Goal: Transaction & Acquisition: Subscribe to service/newsletter

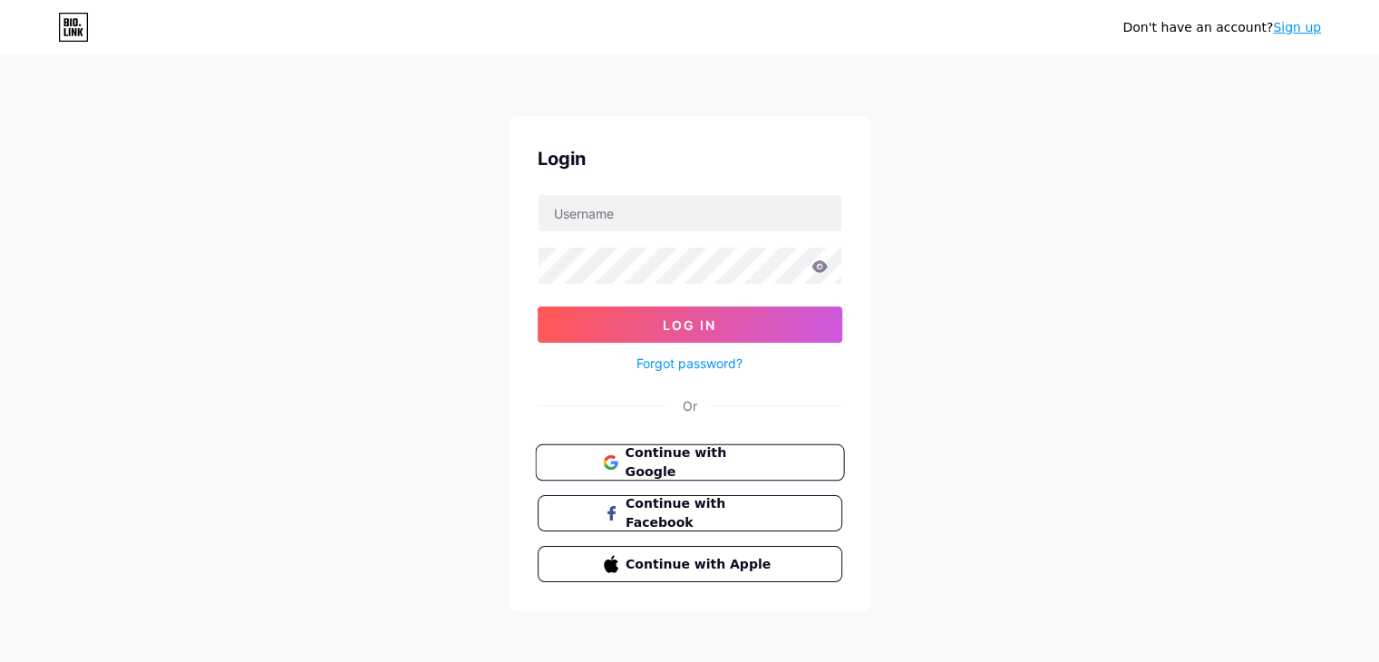
click at [727, 456] on span "Continue with Google" at bounding box center [699, 462] width 151 height 39
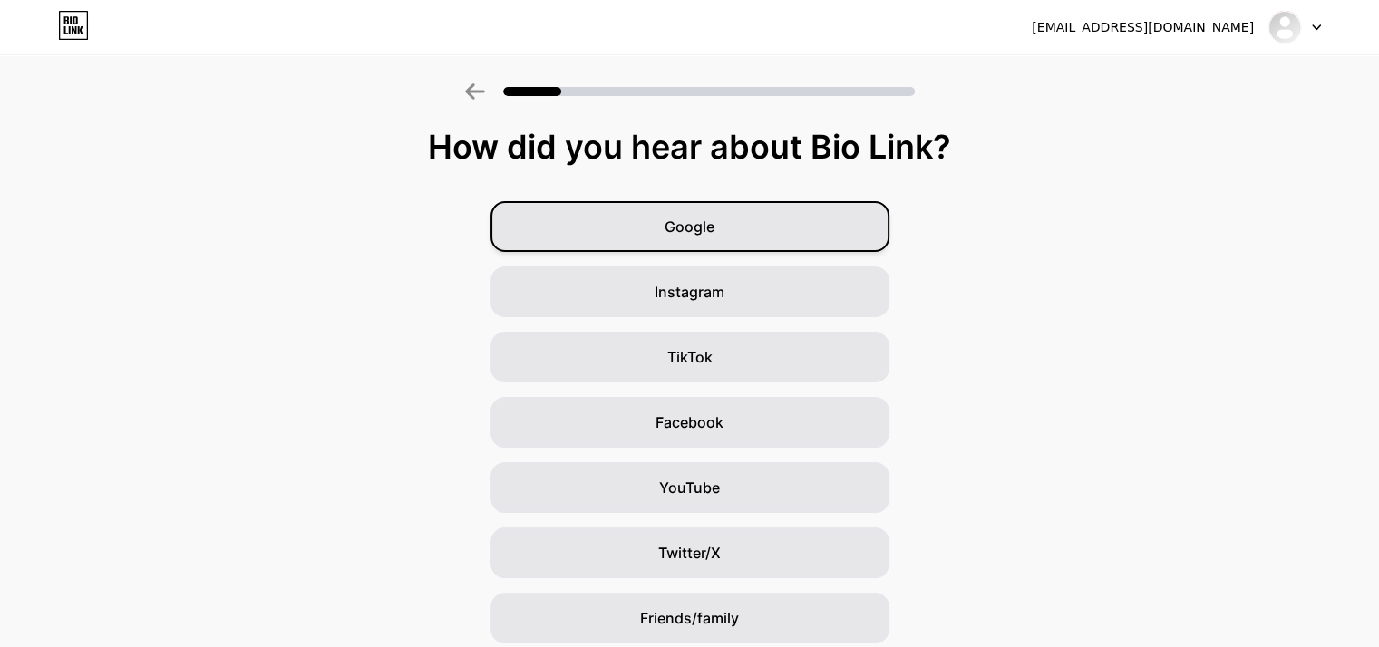
click at [713, 211] on div "Google" at bounding box center [689, 226] width 399 height 51
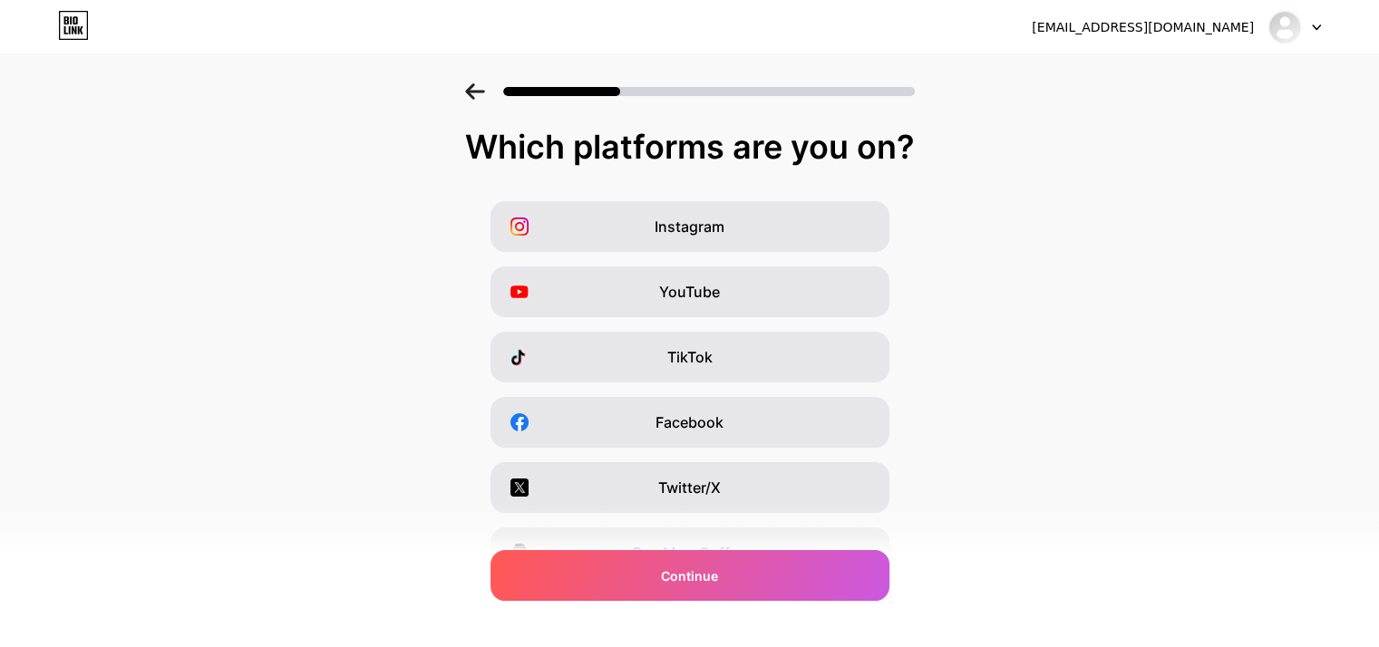
click at [485, 95] on icon at bounding box center [475, 91] width 20 height 16
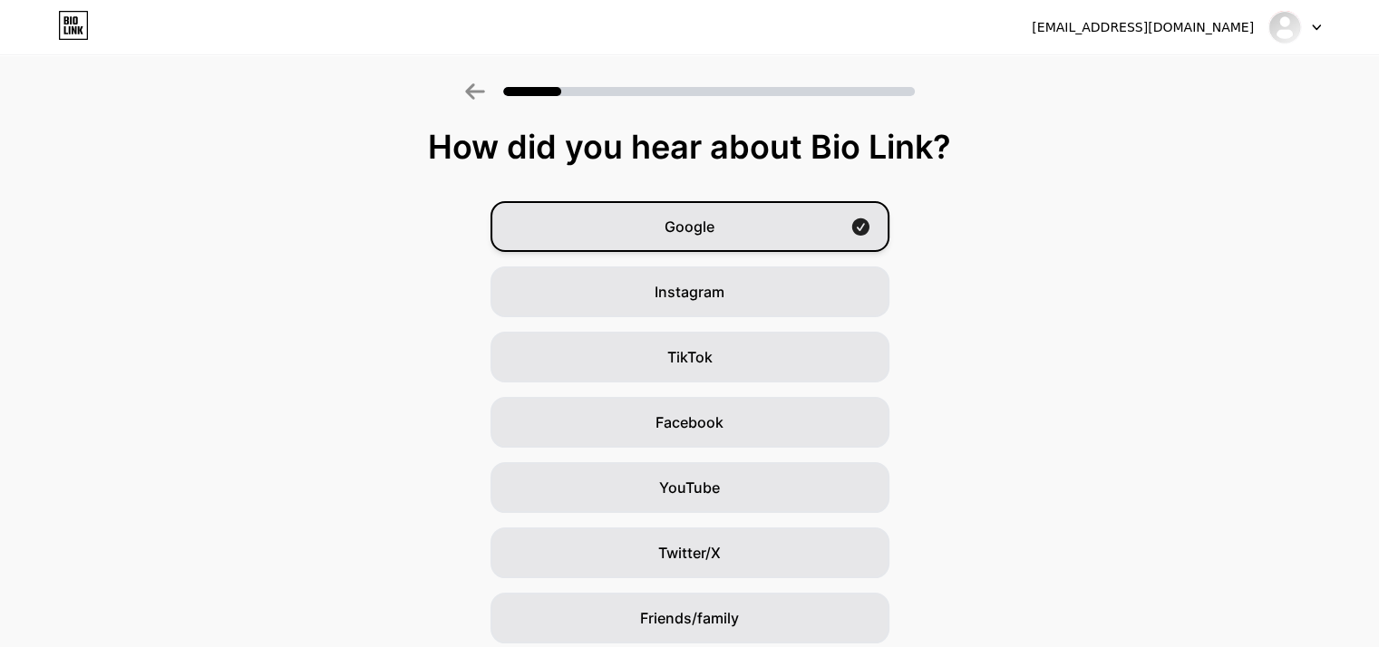
click at [724, 227] on div "Google" at bounding box center [689, 226] width 399 height 51
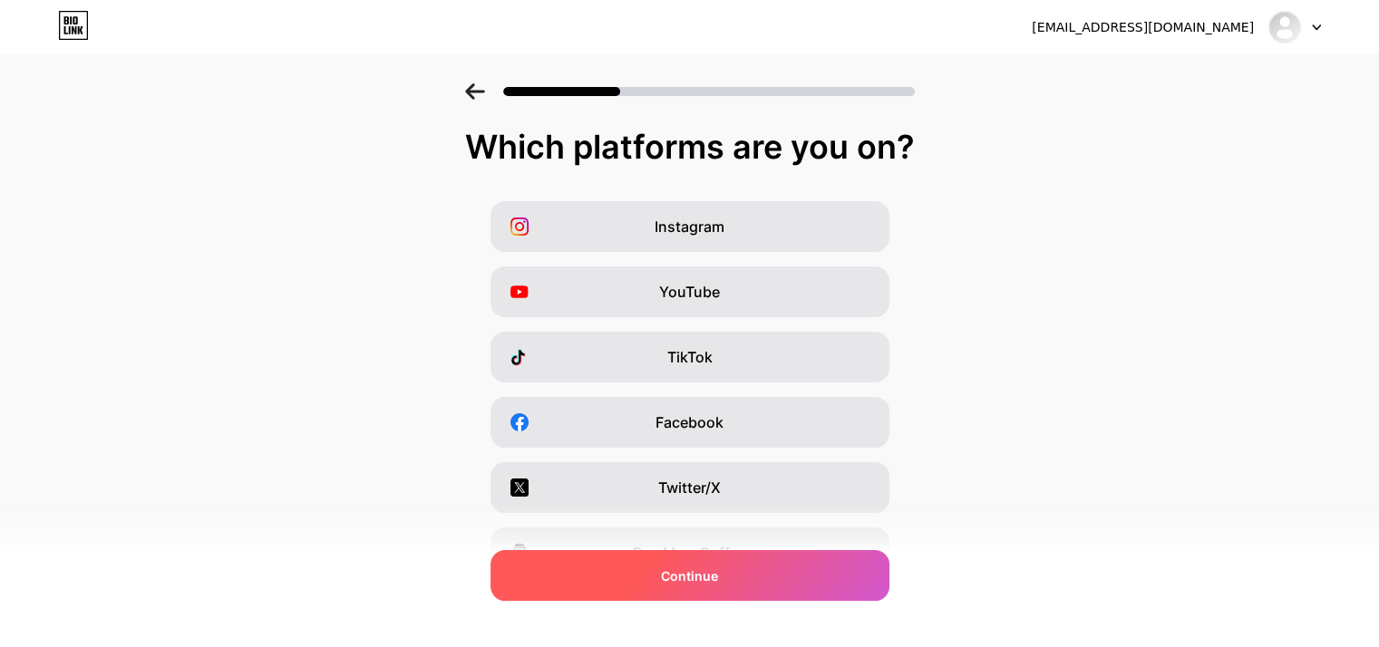
click at [722, 563] on div "Continue" at bounding box center [689, 575] width 399 height 51
click at [703, 557] on div "Continue" at bounding box center [689, 575] width 399 height 51
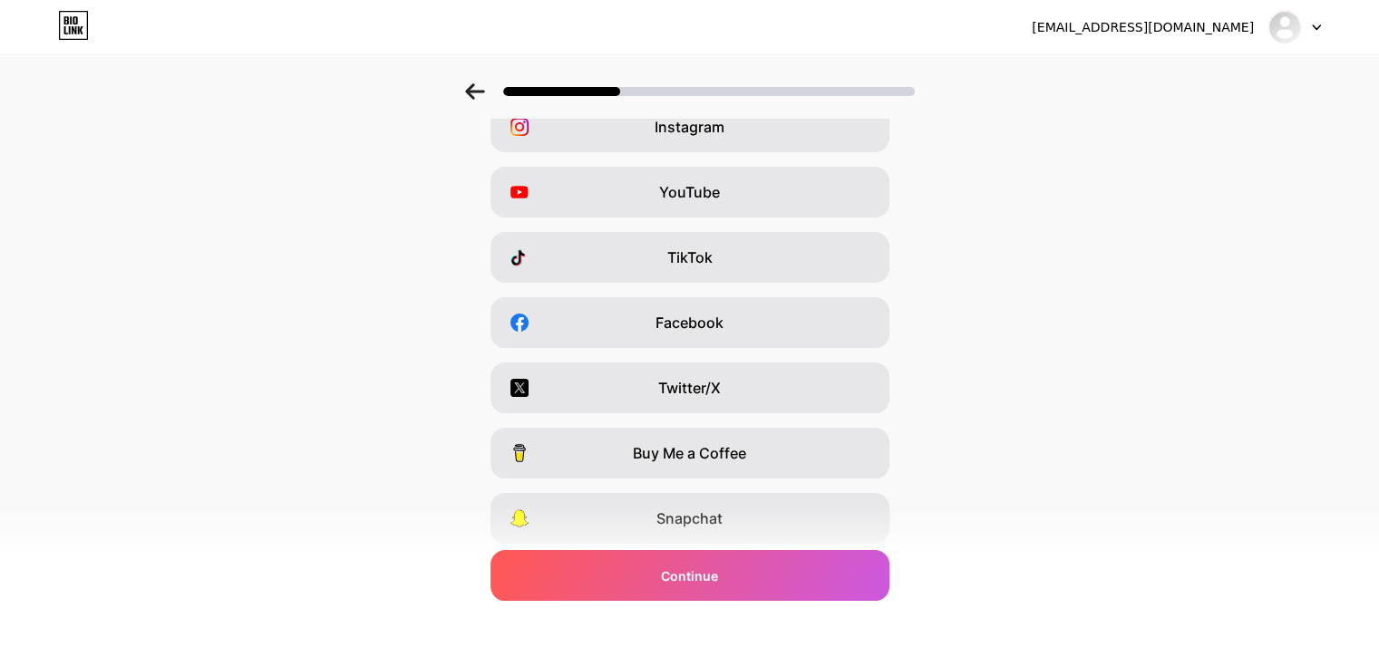
scroll to position [225, 0]
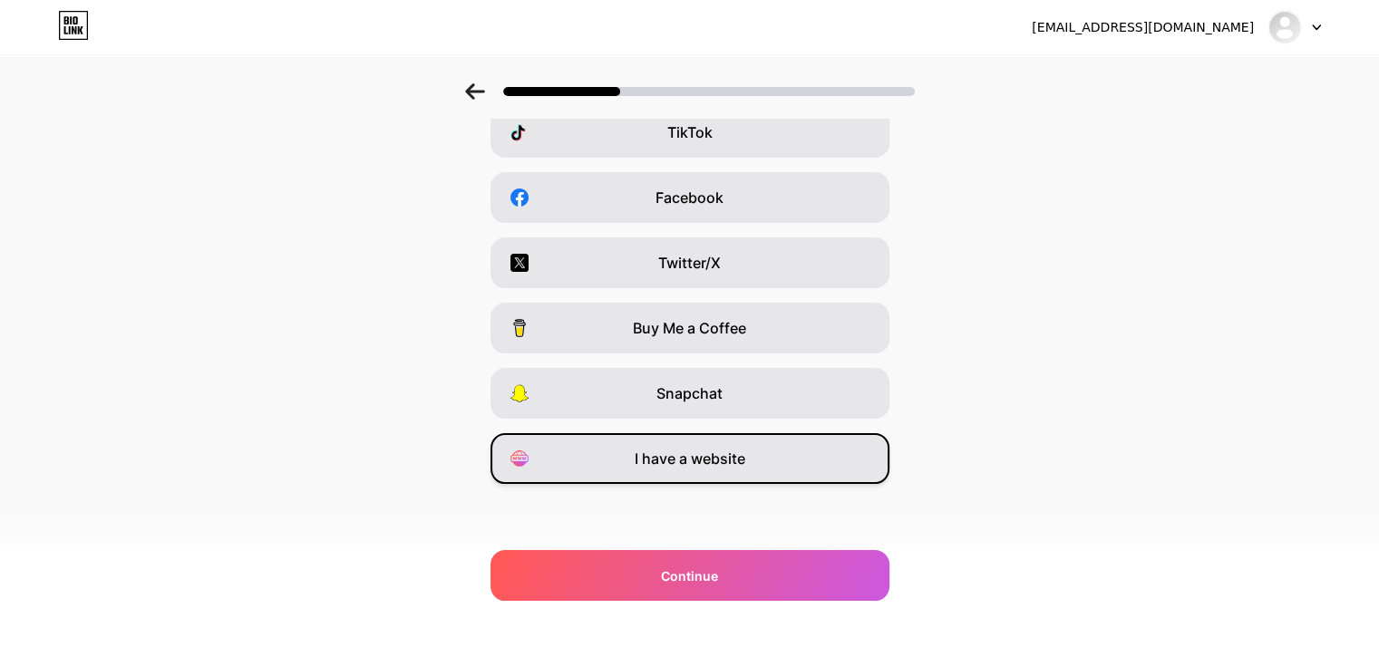
click at [722, 451] on span "I have a website" at bounding box center [689, 459] width 111 height 22
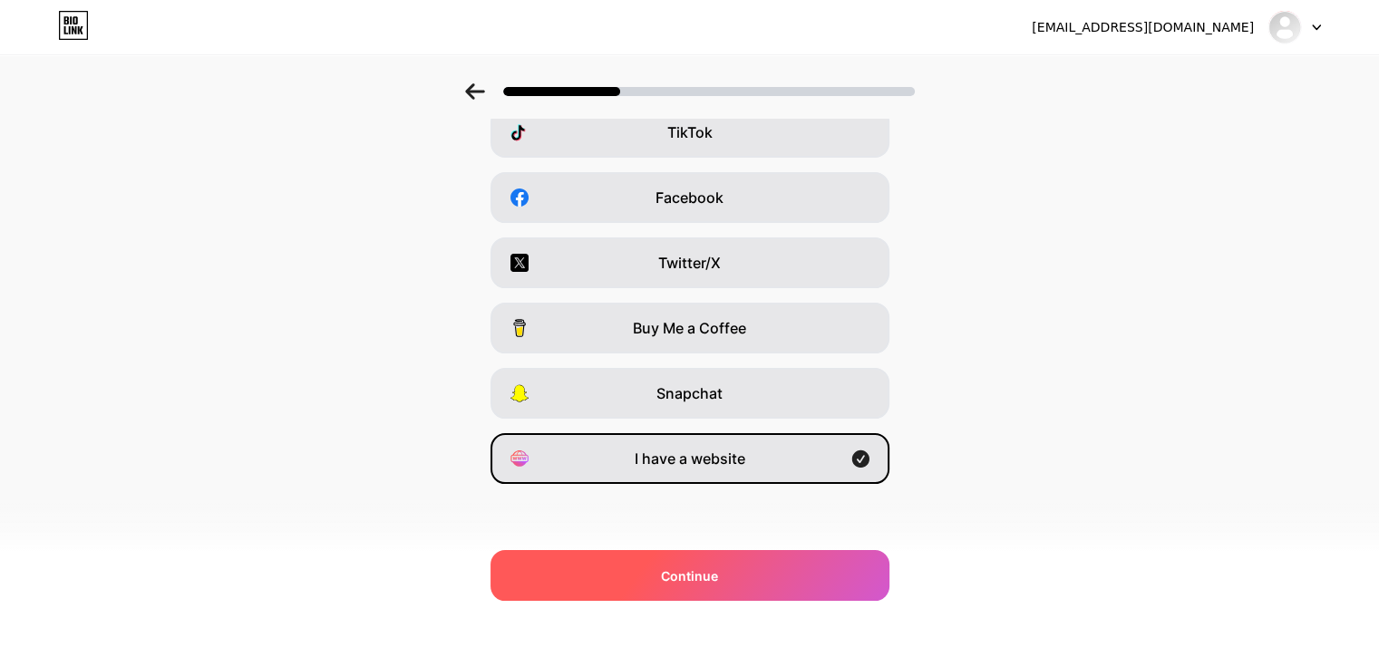
click at [702, 578] on span "Continue" at bounding box center [689, 575] width 57 height 19
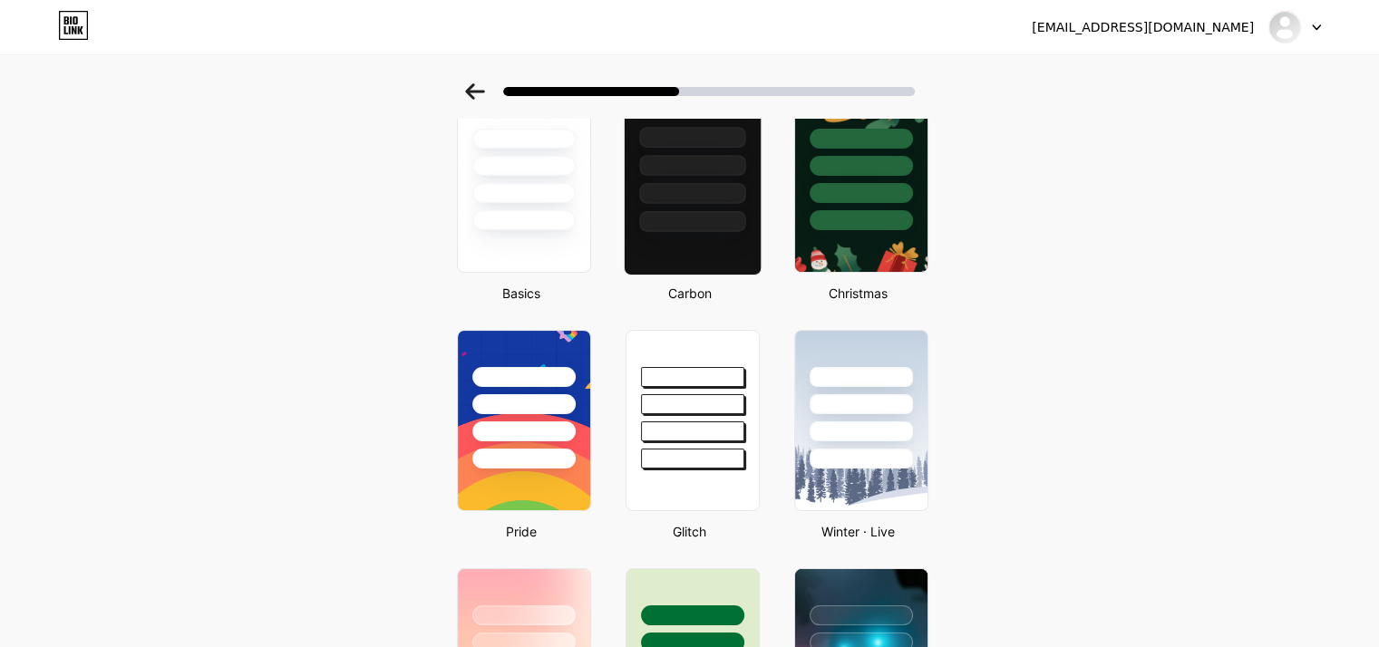
scroll to position [0, 0]
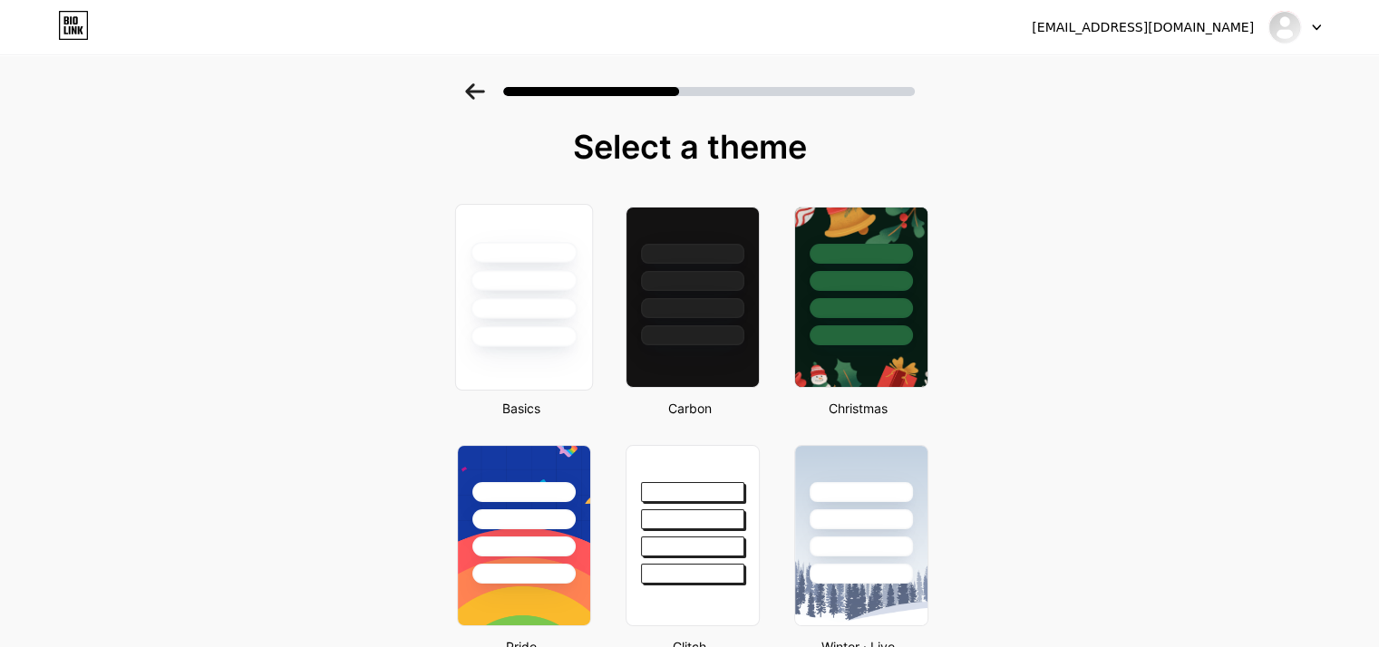
click at [523, 328] on div at bounding box center [523, 336] width 106 height 21
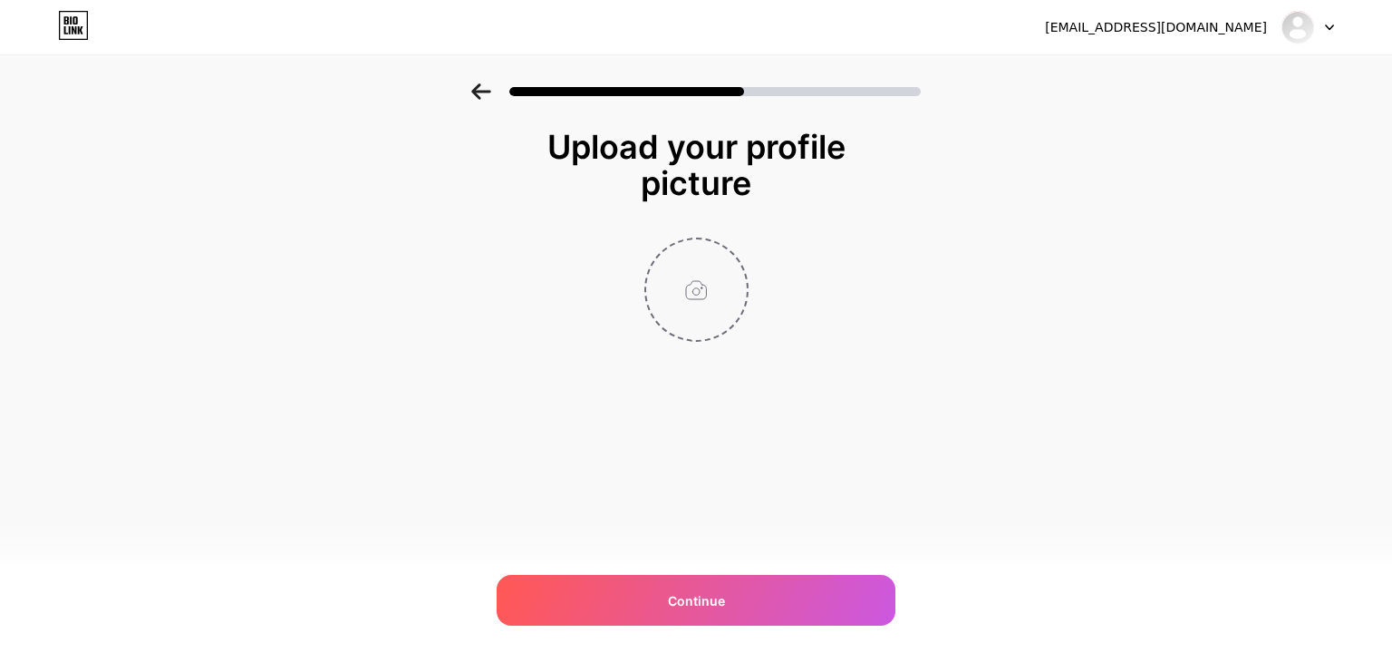
click at [674, 327] on input "file" at bounding box center [696, 289] width 101 height 101
click at [720, 311] on input "file" at bounding box center [696, 289] width 101 height 101
type input "C:\fakepath\Fire Door Solutions .png"
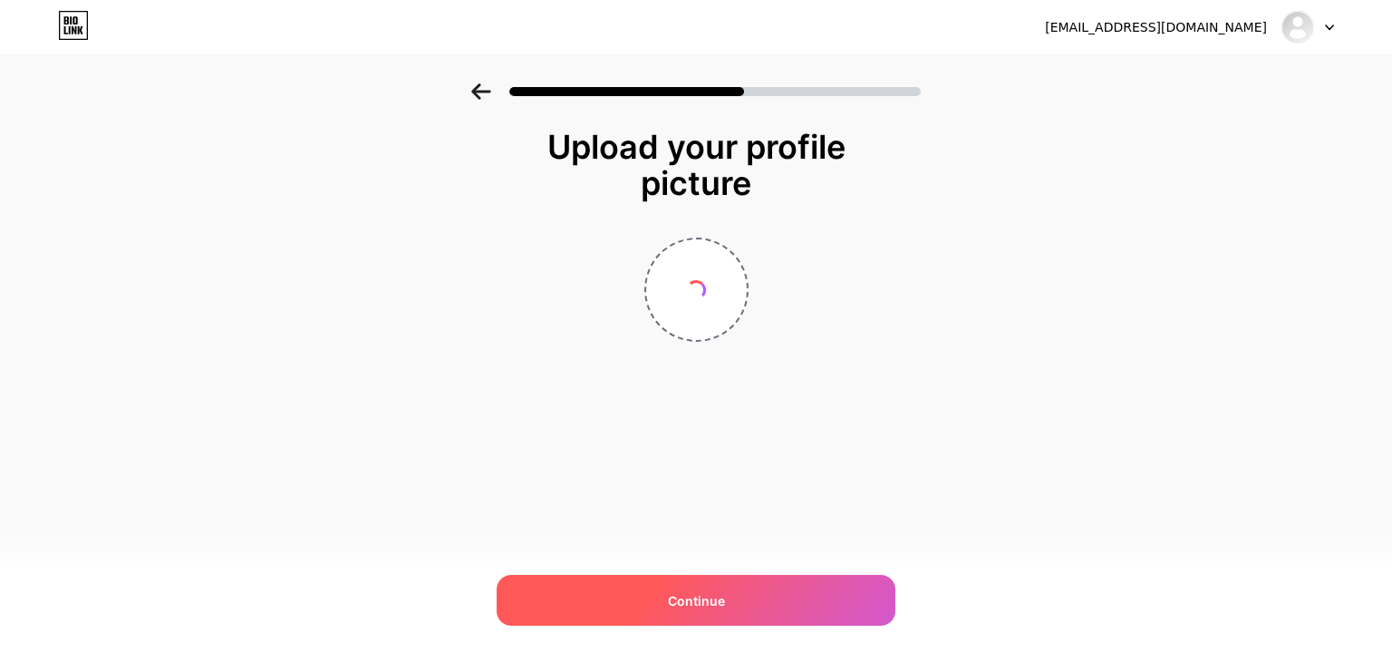
click at [718, 591] on span "Continue" at bounding box center [696, 600] width 57 height 19
click at [729, 586] on div "Continue" at bounding box center [696, 600] width 399 height 51
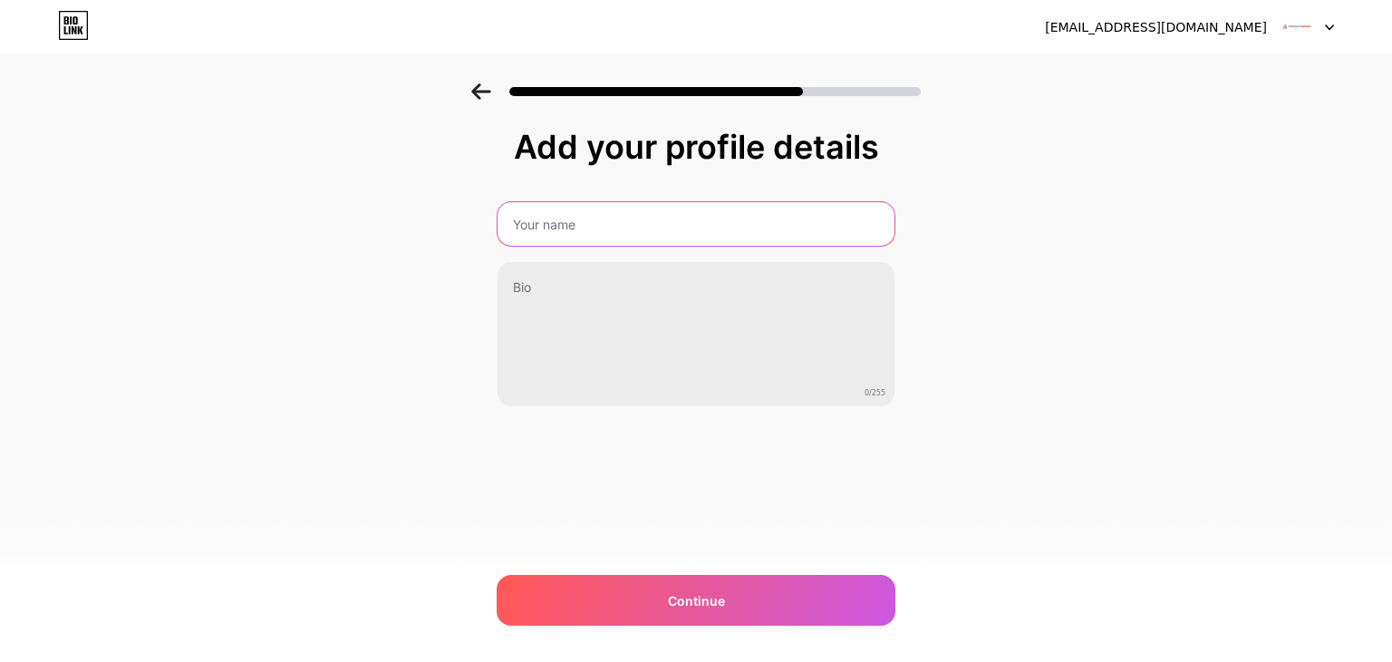
click at [537, 232] on input "text" at bounding box center [696, 224] width 397 height 44
type input "Fire door Solutions in UK | Fire Door Specialists"
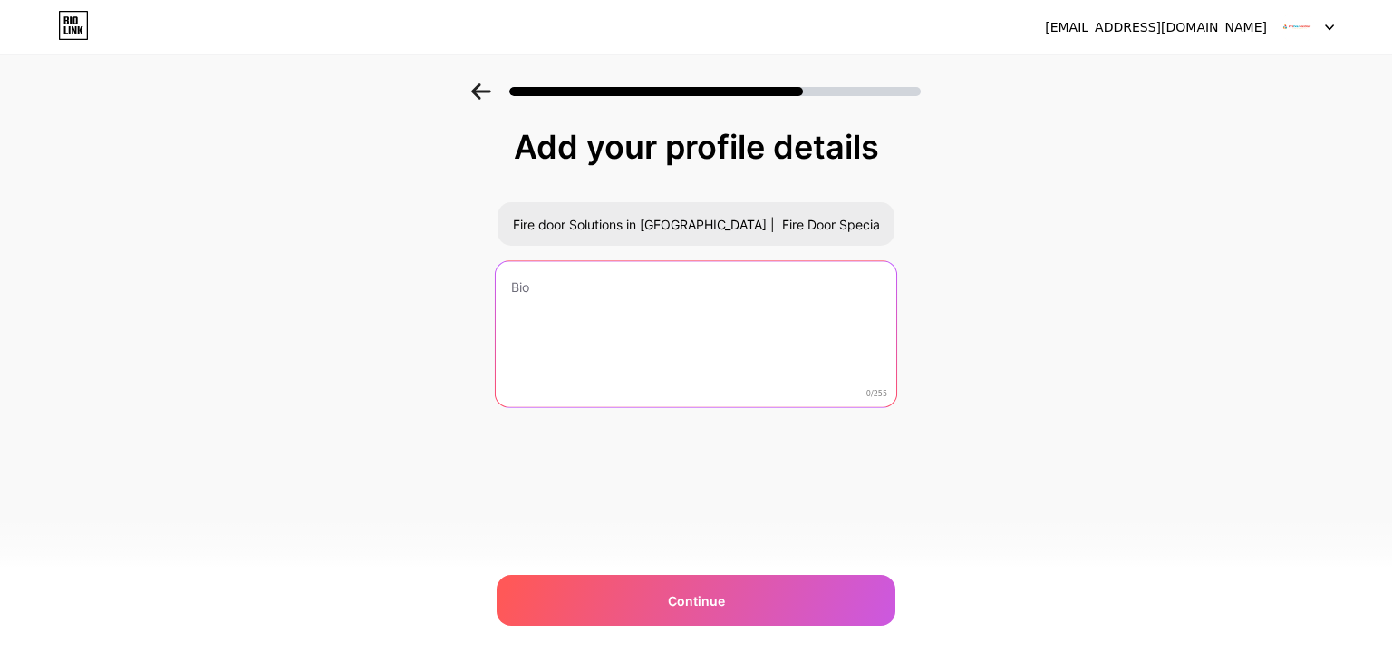
click at [544, 298] on textarea at bounding box center [696, 335] width 401 height 148
paste textarea "Fire Door Solutions are fully qualified fire door specialists providing profess…"
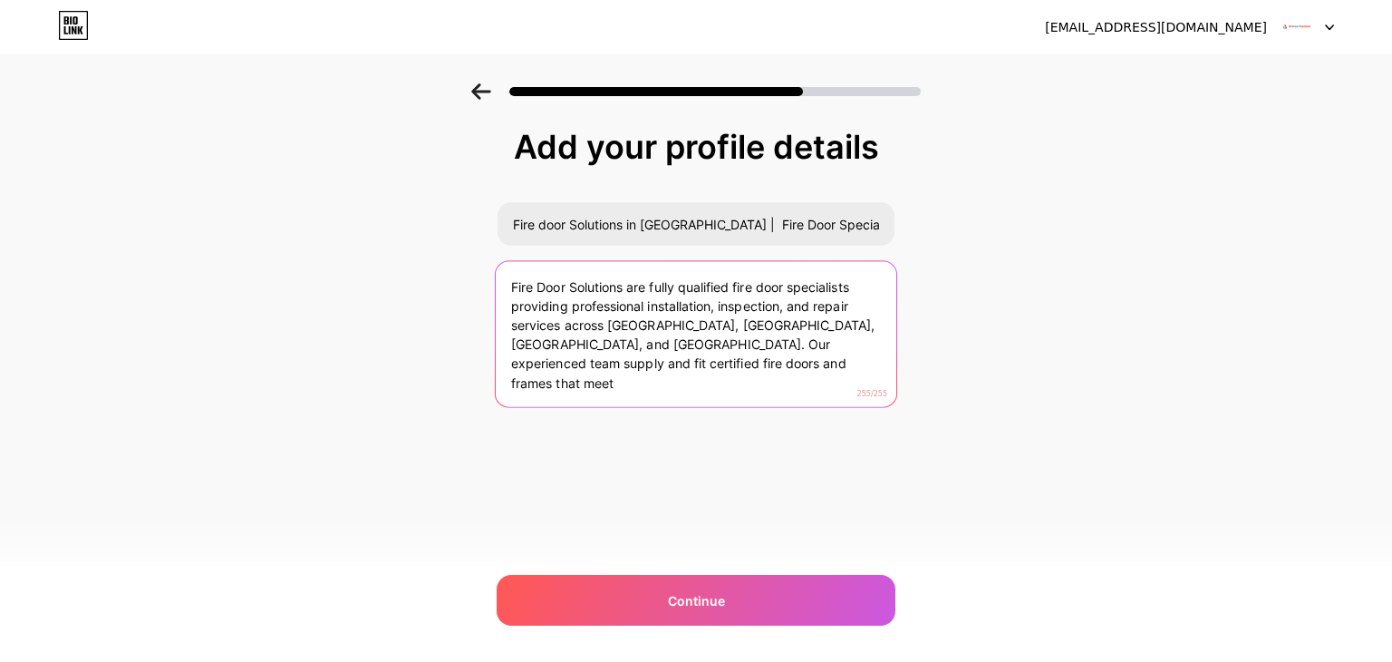
drag, startPoint x: 678, startPoint y: 363, endPoint x: 500, endPoint y: 367, distance: 177.7
click at [500, 367] on textarea "Fire Door Solutions are fully qualified fire door specialists providing profess…" at bounding box center [696, 335] width 401 height 148
click at [506, 357] on textarea "Fire Door Solutions are fully qualified fire door specialists providing profess…" at bounding box center [696, 335] width 401 height 148
click at [837, 353] on textarea "Fire Door Solutions are fully qualified fire door specialists providing profess…" at bounding box center [696, 335] width 401 height 148
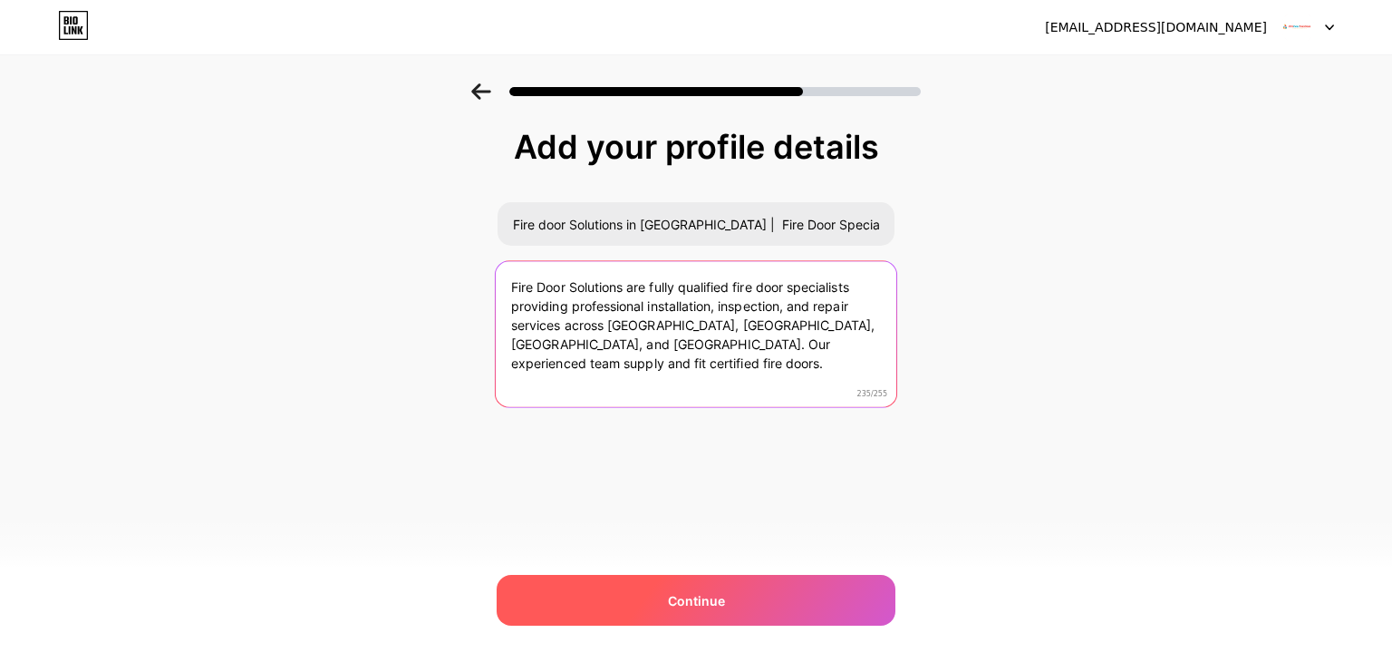
type textarea "Fire Door Solutions are fully qualified fire door specialists providing profess…"
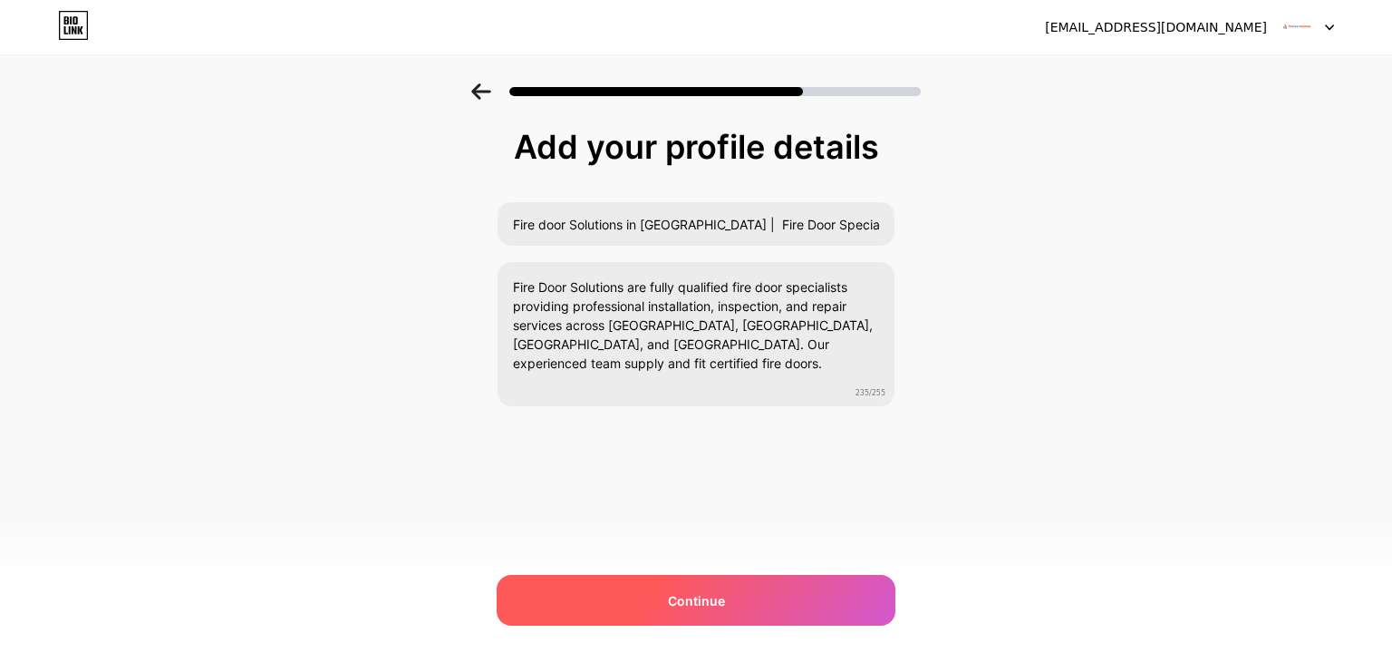
click at [688, 591] on span "Continue" at bounding box center [696, 600] width 57 height 19
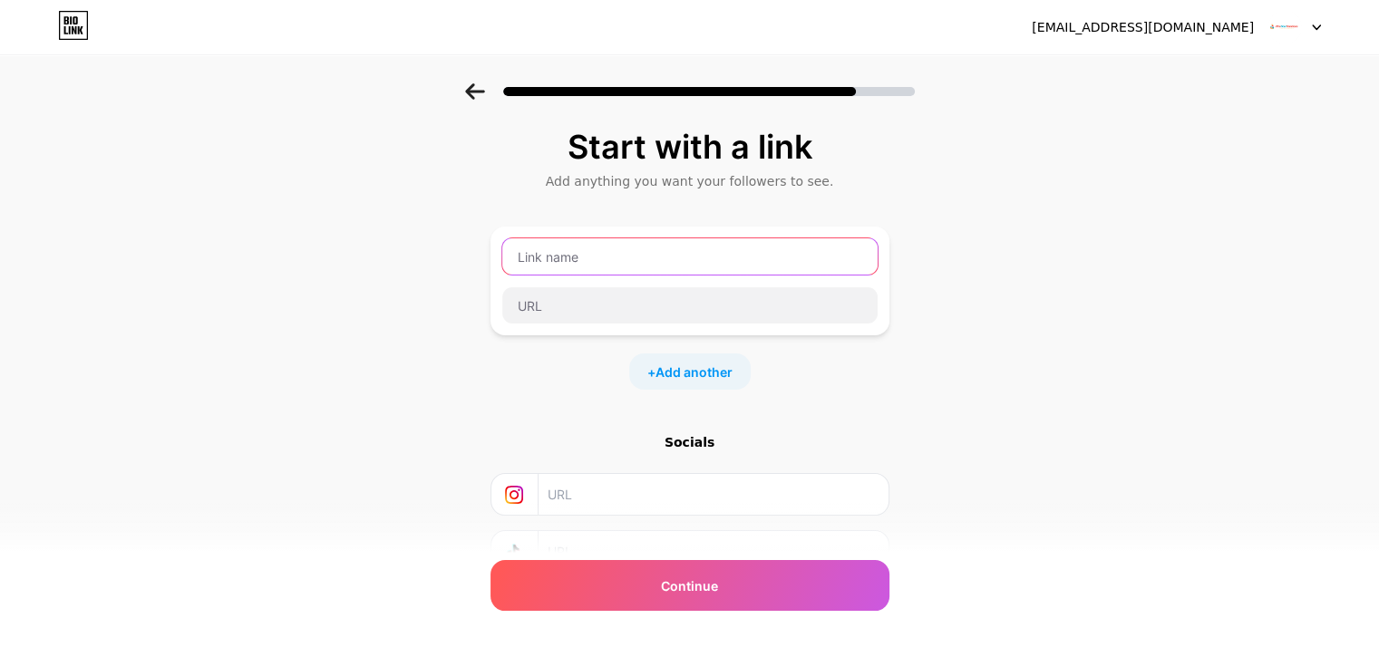
click at [545, 254] on input "text" at bounding box center [689, 256] width 375 height 36
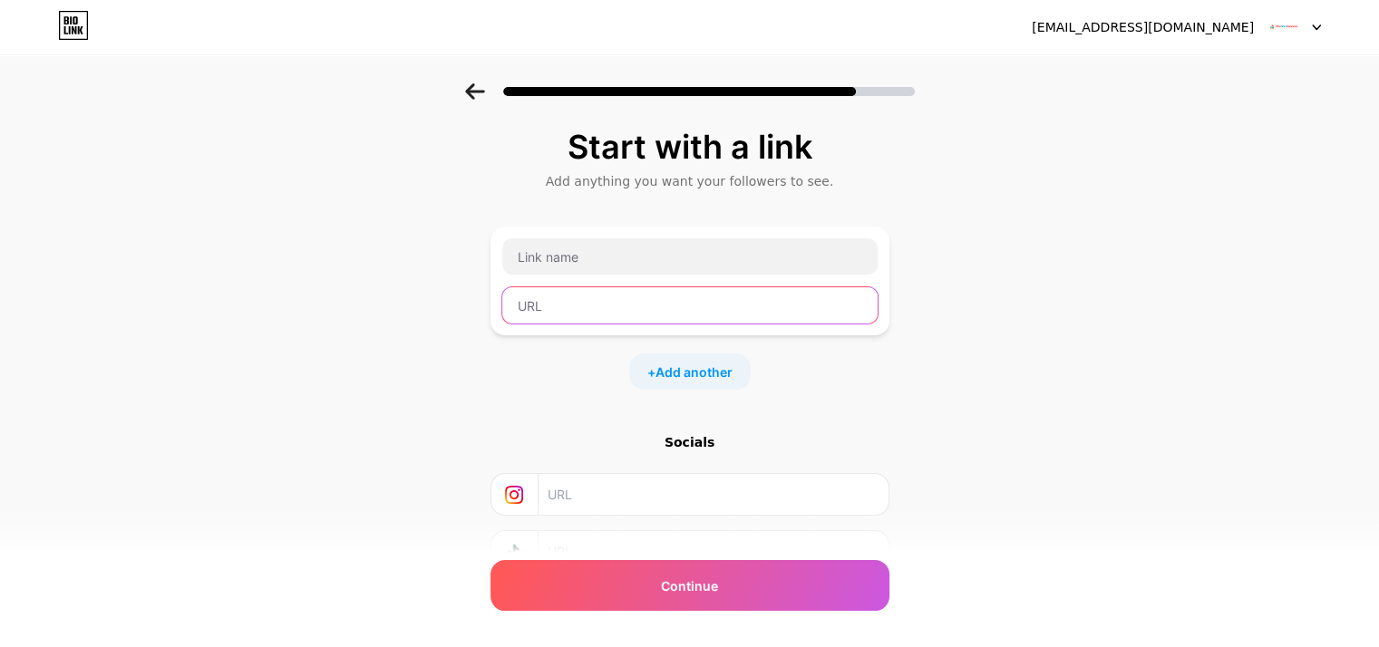
click at [557, 308] on input "text" at bounding box center [689, 305] width 375 height 36
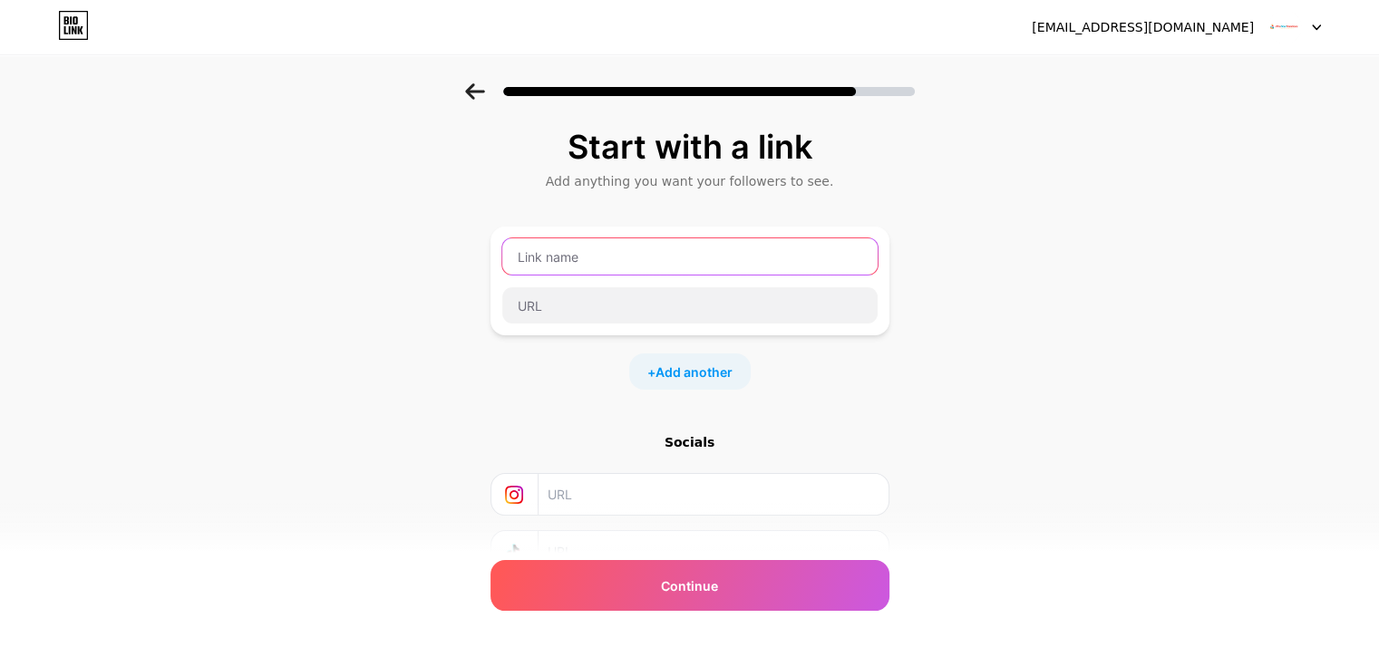
click at [566, 245] on input "text" at bounding box center [689, 256] width 375 height 36
click at [588, 478] on input "text" at bounding box center [711, 494] width 329 height 41
click at [594, 253] on input "text" at bounding box center [689, 256] width 375 height 36
type input "Website"
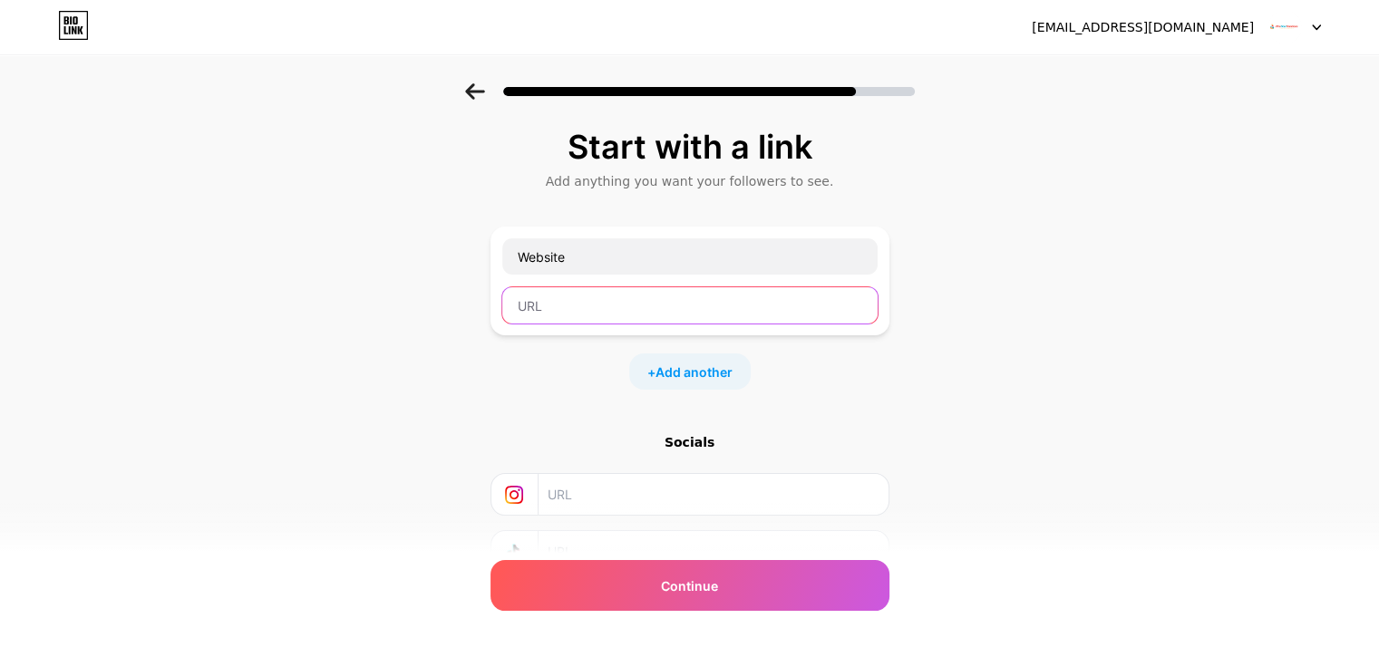
click at [566, 314] on input "text" at bounding box center [689, 305] width 375 height 36
paste input "https://firedoor-solutions.co.uk/"
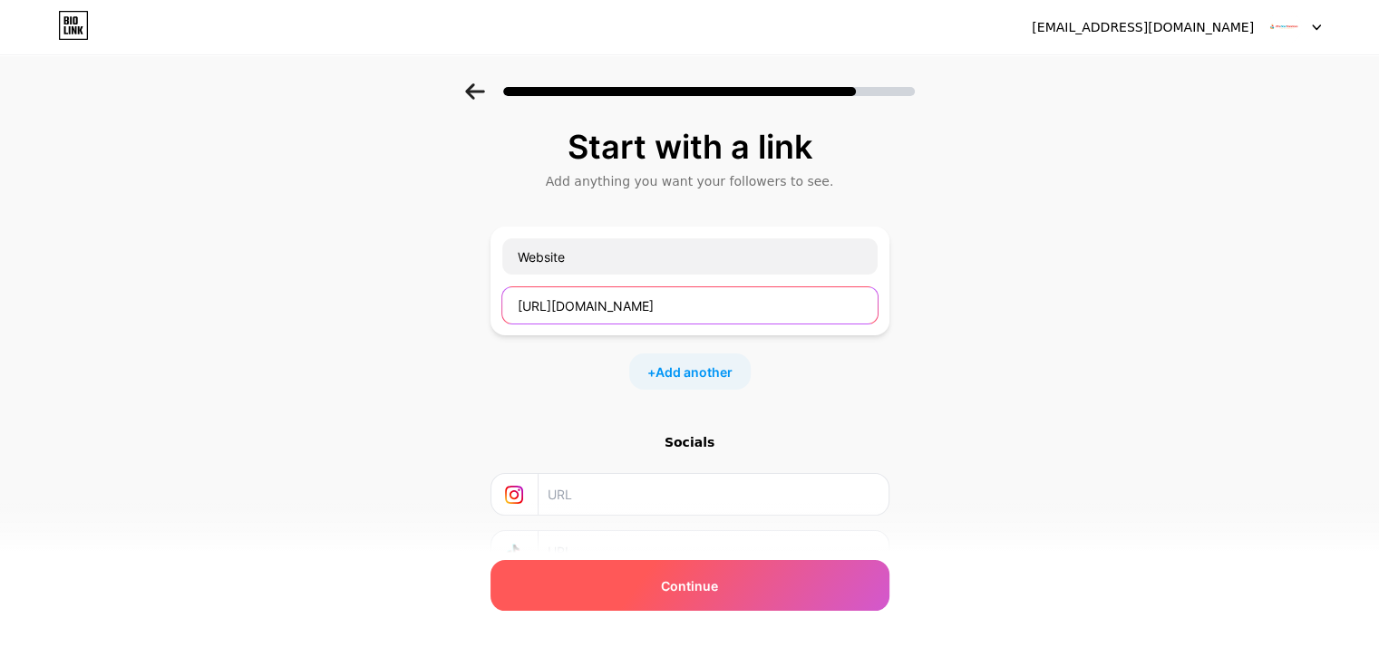
type input "https://firedoor-solutions.co.uk/"
click at [715, 585] on span "Continue" at bounding box center [689, 585] width 57 height 19
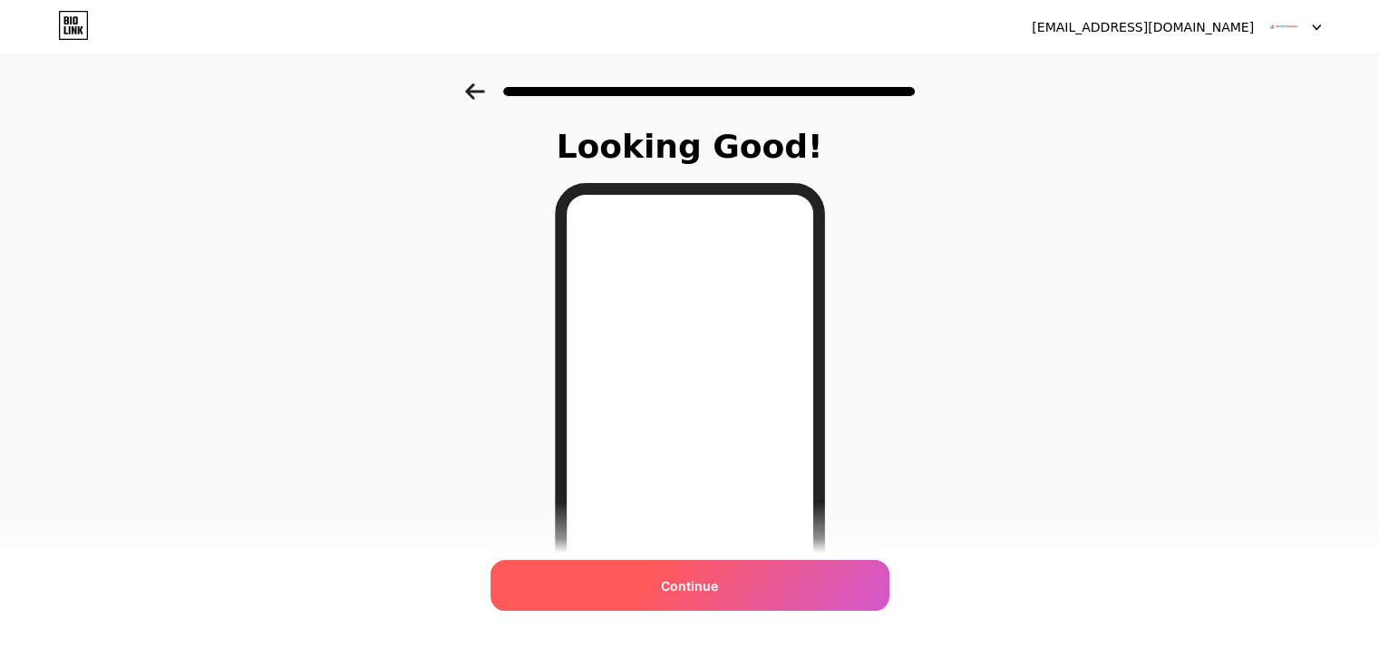
drag, startPoint x: 671, startPoint y: 592, endPoint x: 709, endPoint y: 585, distance: 38.8
click at [671, 592] on span "Continue" at bounding box center [689, 585] width 57 height 19
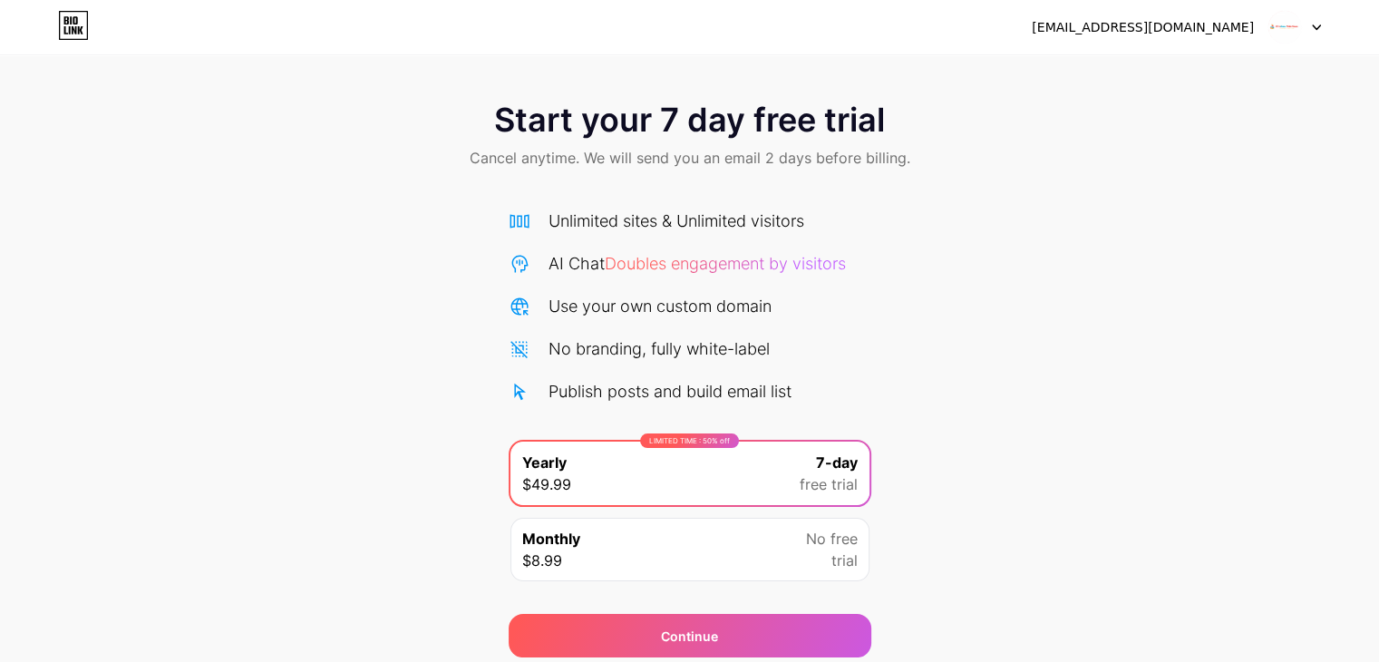
scroll to position [67, 0]
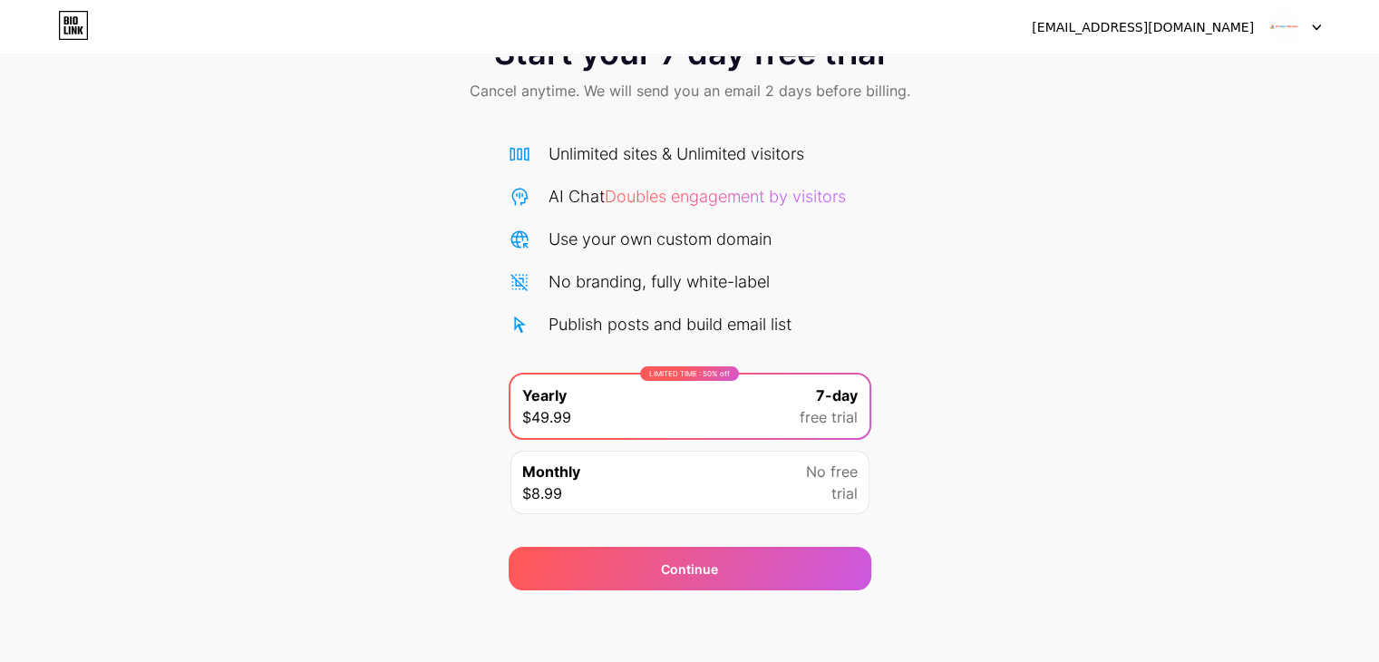
click at [705, 491] on div "Monthly $8.99 No free trial" at bounding box center [689, 481] width 359 height 63
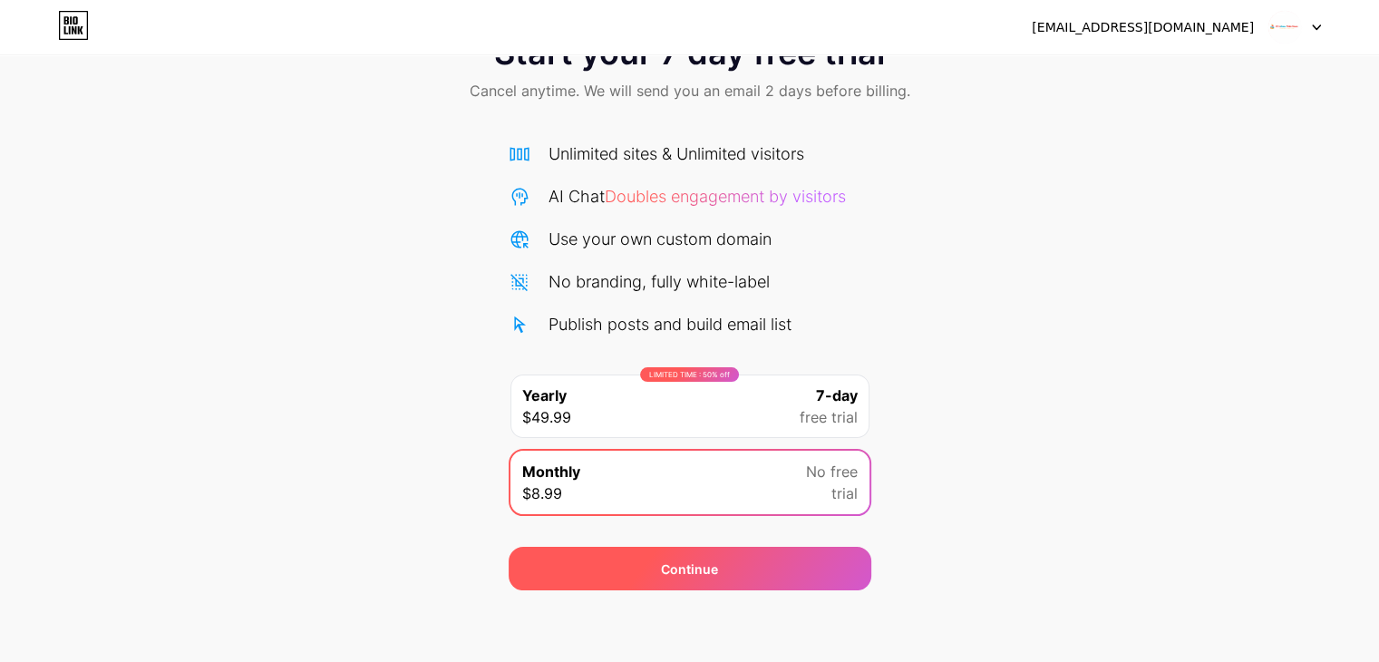
click at [749, 576] on div "Continue" at bounding box center [689, 569] width 363 height 44
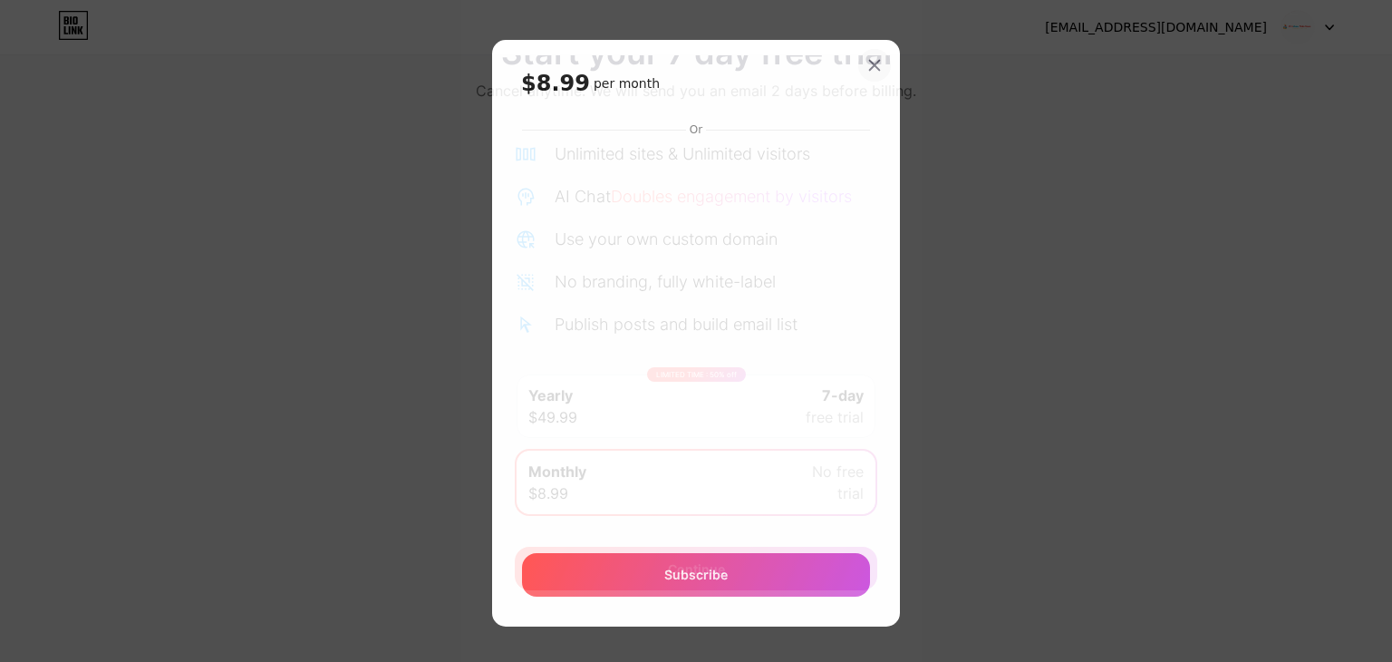
click at [877, 66] on div at bounding box center [874, 65] width 33 height 33
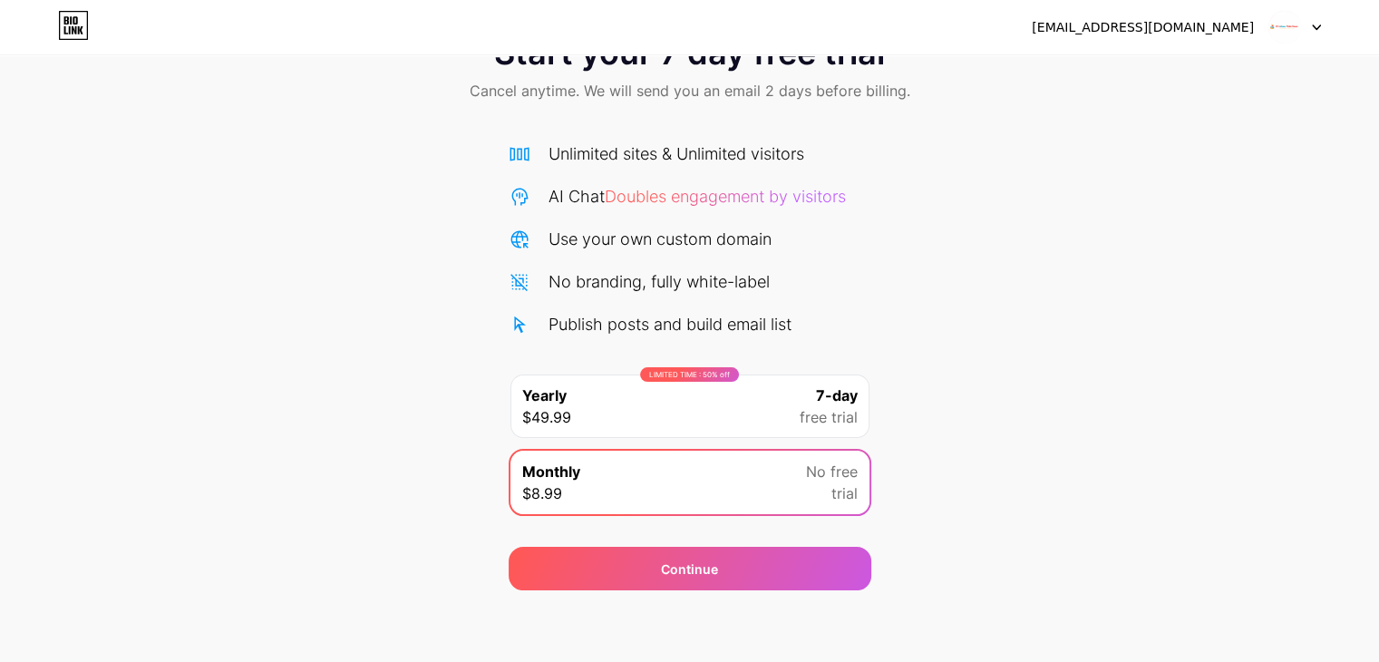
click at [671, 396] on div "LIMITED TIME : 50% off Yearly $49.99 7-day free trial" at bounding box center [689, 405] width 359 height 63
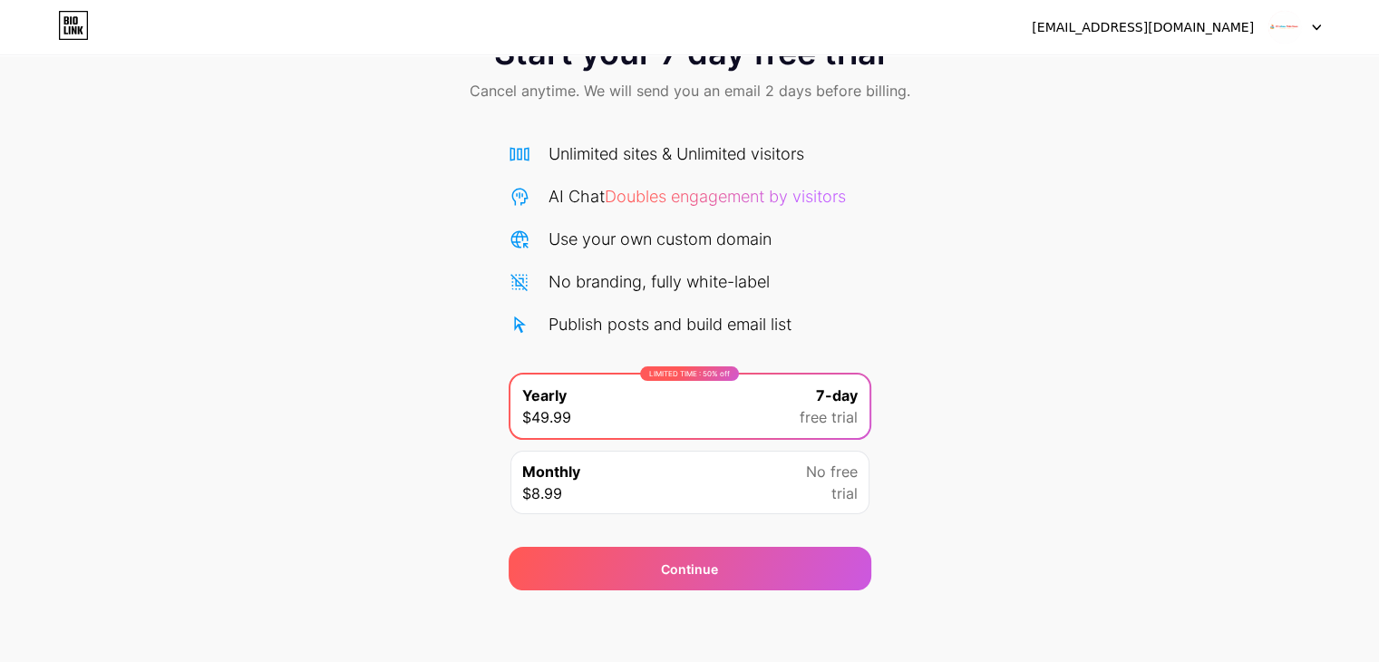
scroll to position [0, 0]
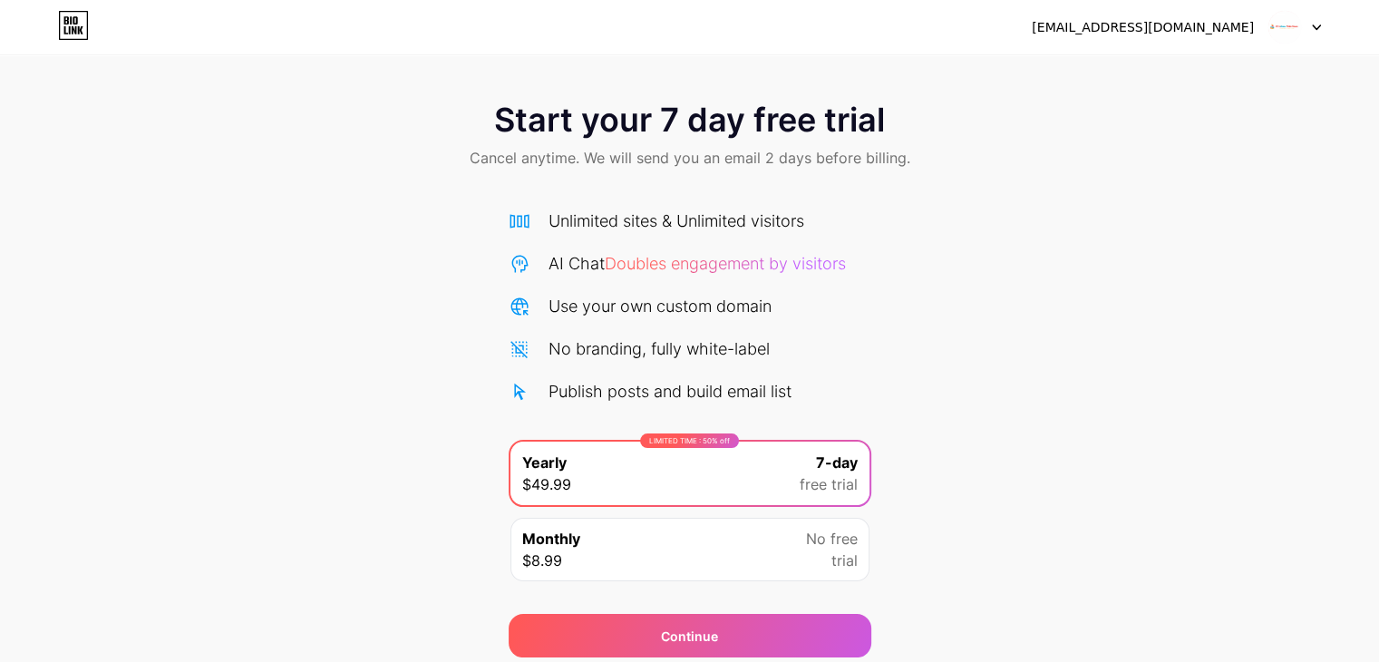
click at [1179, 26] on div "[EMAIL_ADDRESS][DOMAIN_NAME]" at bounding box center [1142, 27] width 222 height 19
click at [1303, 34] on div at bounding box center [1294, 27] width 53 height 33
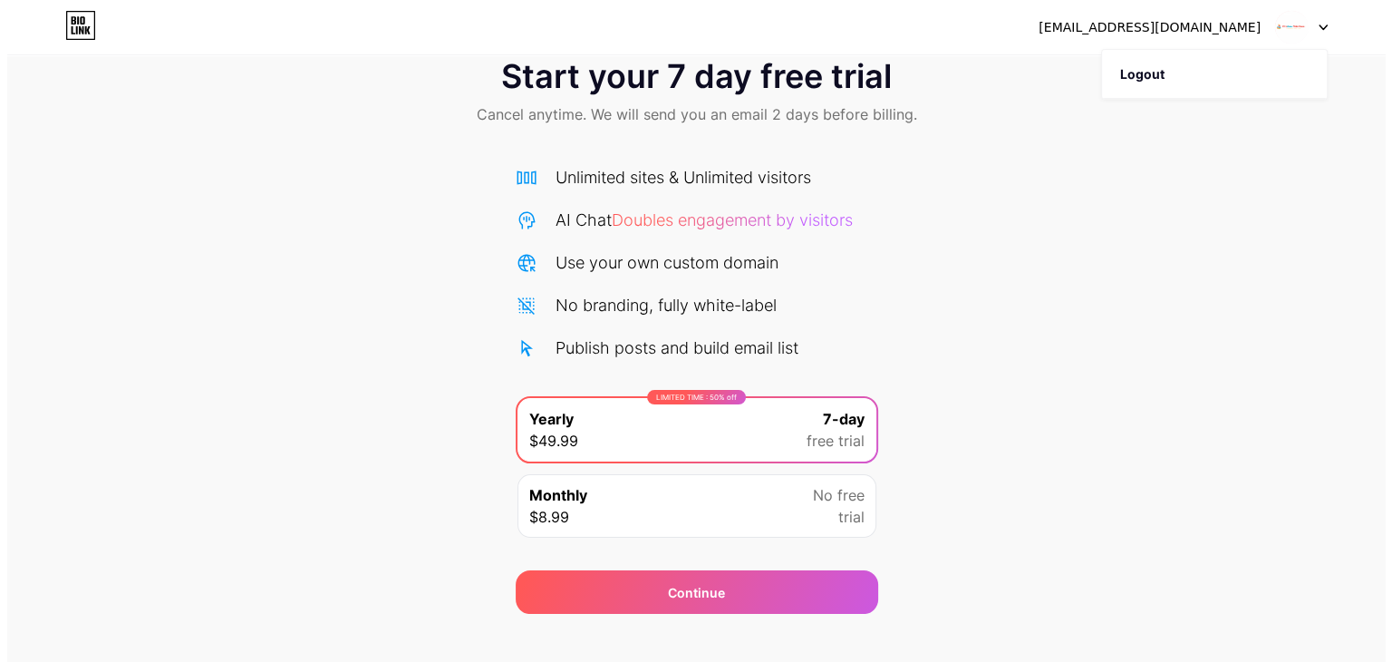
scroll to position [67, 0]
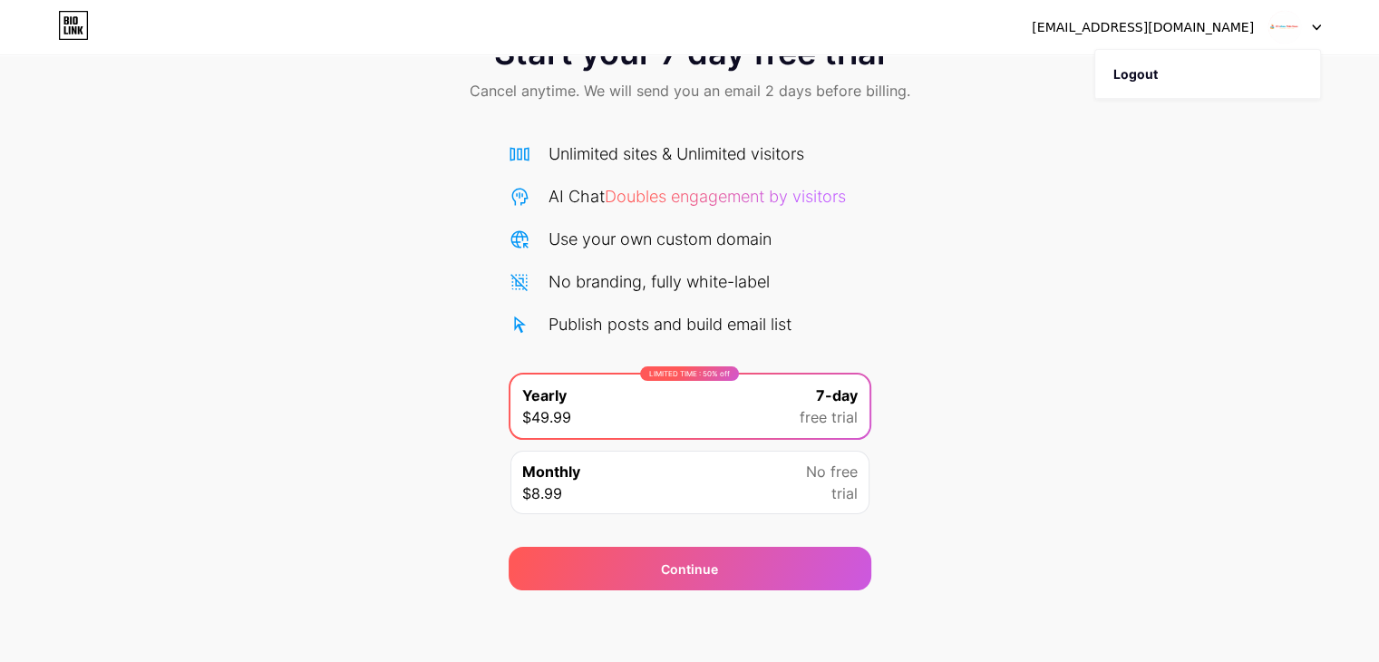
click at [680, 151] on div "Unlimited sites & Unlimited visitors" at bounding box center [676, 153] width 256 height 24
drag, startPoint x: 646, startPoint y: 565, endPoint x: 653, endPoint y: 519, distance: 45.8
click at [648, 550] on div "Continue" at bounding box center [689, 569] width 363 height 44
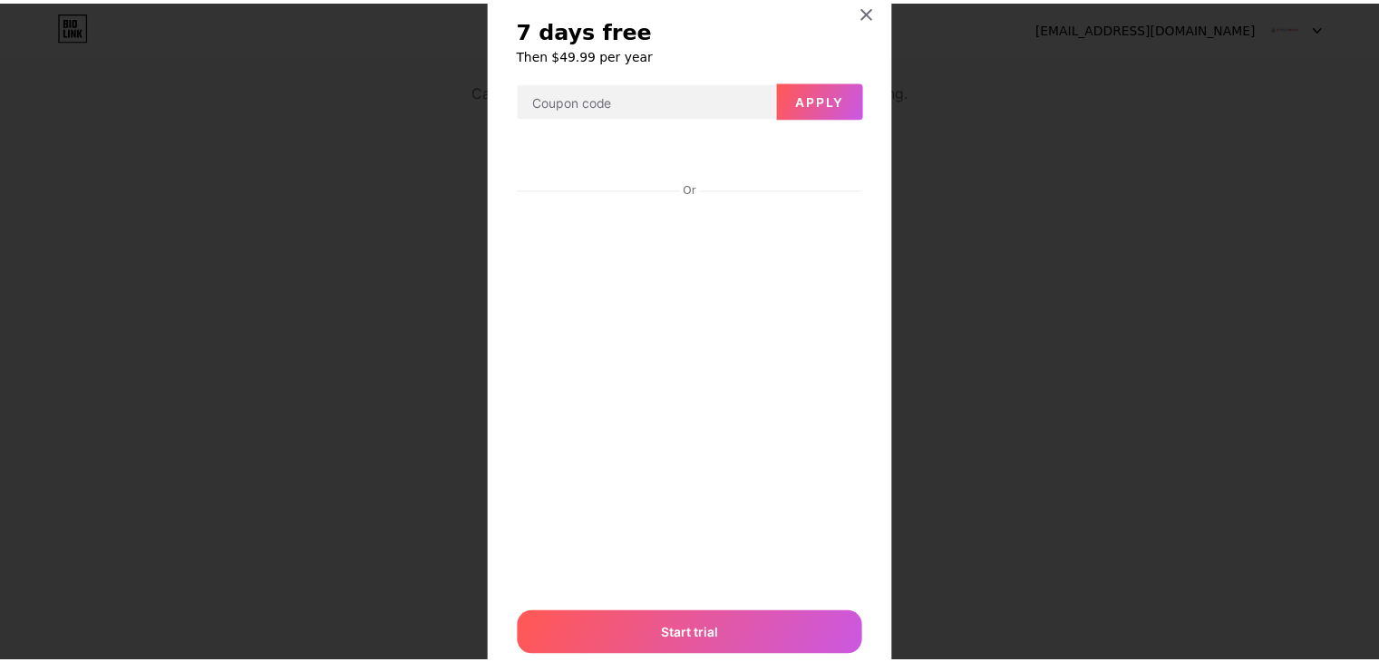
scroll to position [0, 0]
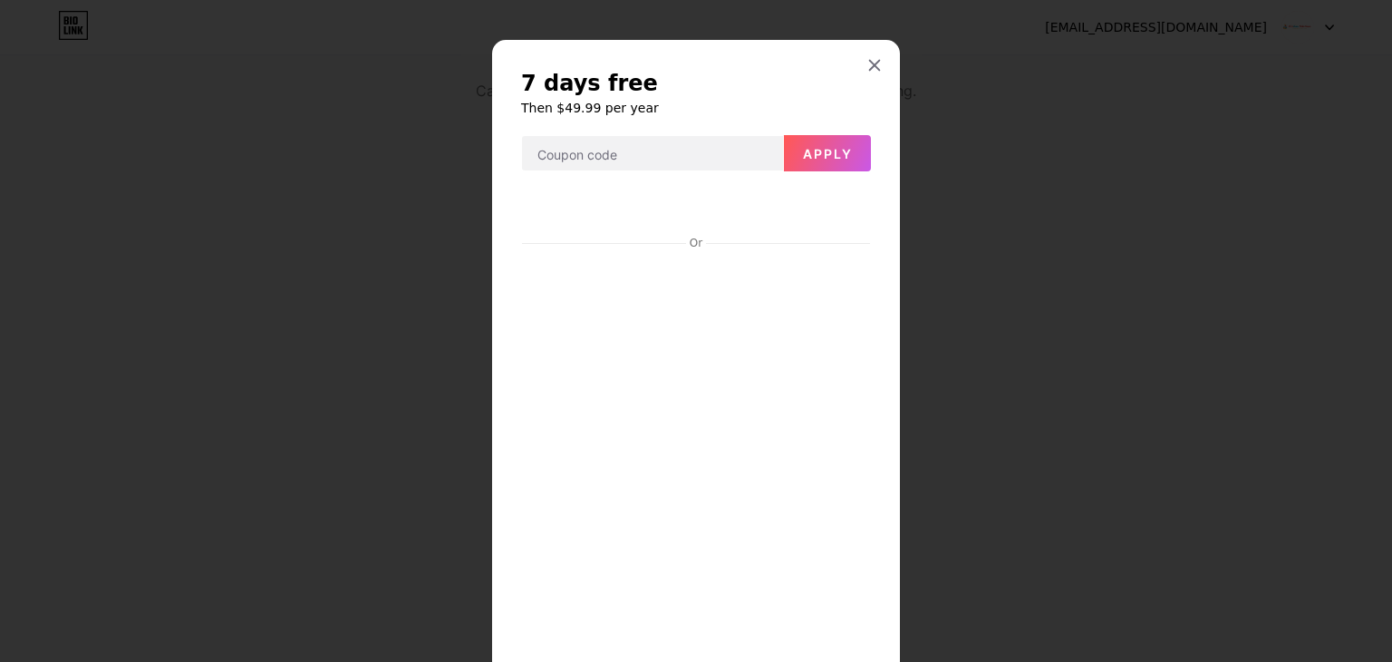
click at [867, 70] on icon at bounding box center [874, 65] width 15 height 15
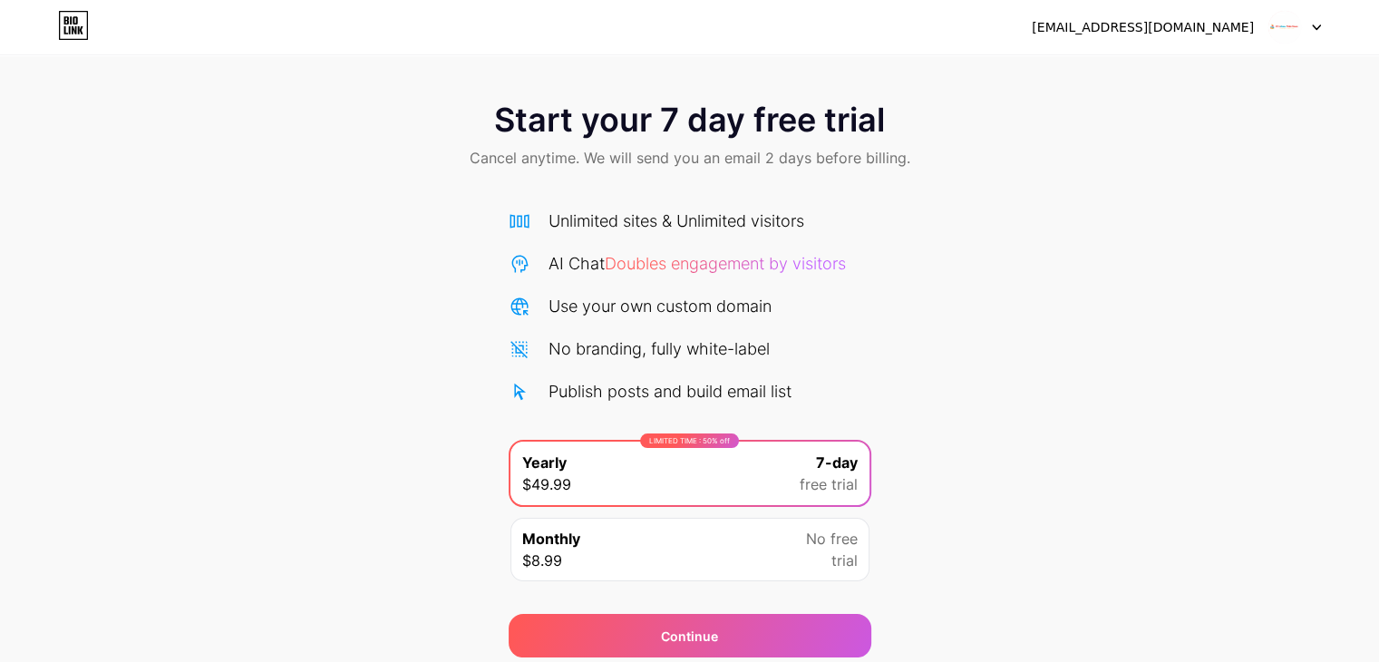
click at [62, 15] on icon at bounding box center [73, 25] width 31 height 29
click at [80, 27] on icon at bounding box center [73, 25] width 31 height 29
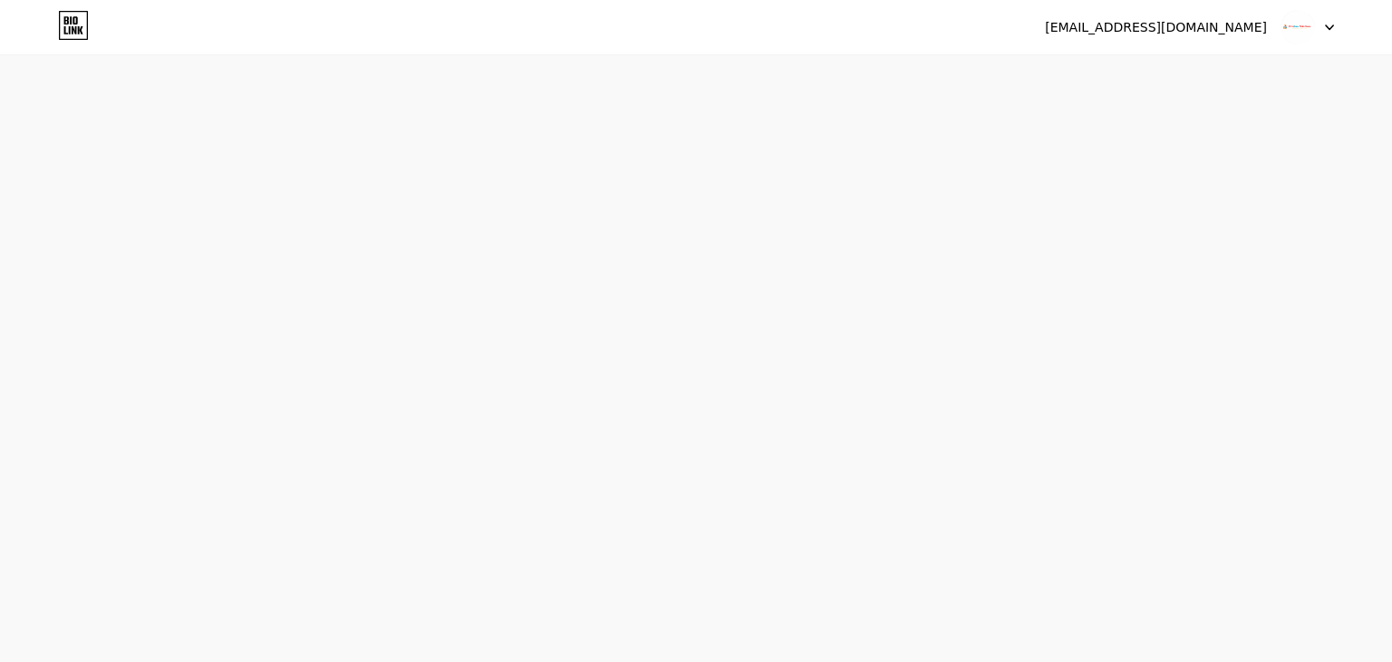
click at [80, 27] on icon at bounding box center [73, 25] width 31 height 29
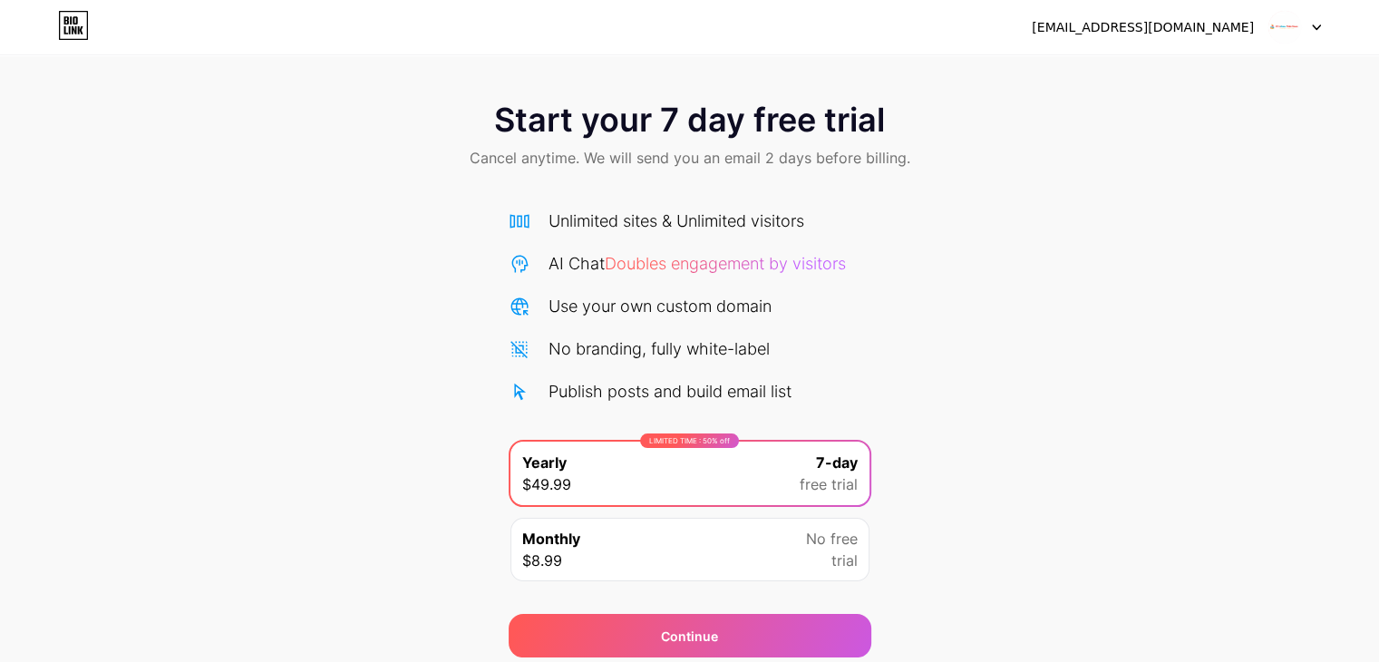
click at [1300, 20] on img at bounding box center [1284, 27] width 34 height 34
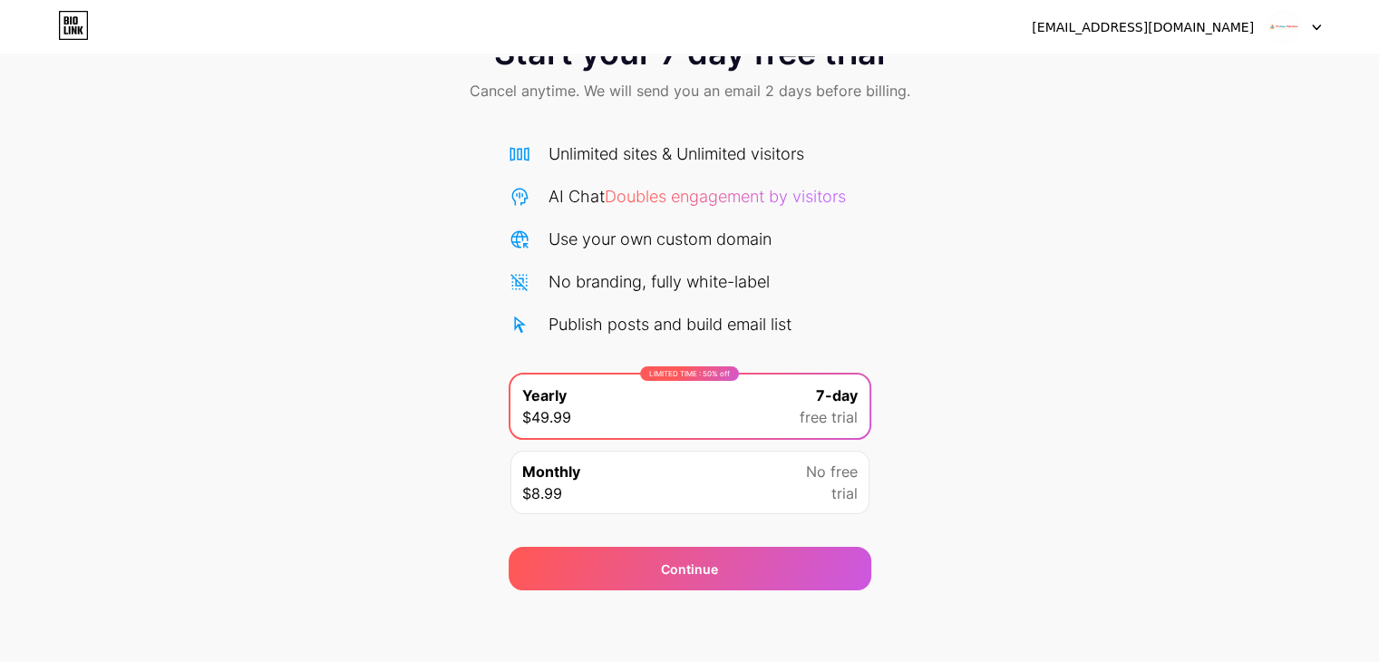
click at [849, 501] on span "trial" at bounding box center [844, 493] width 26 height 22
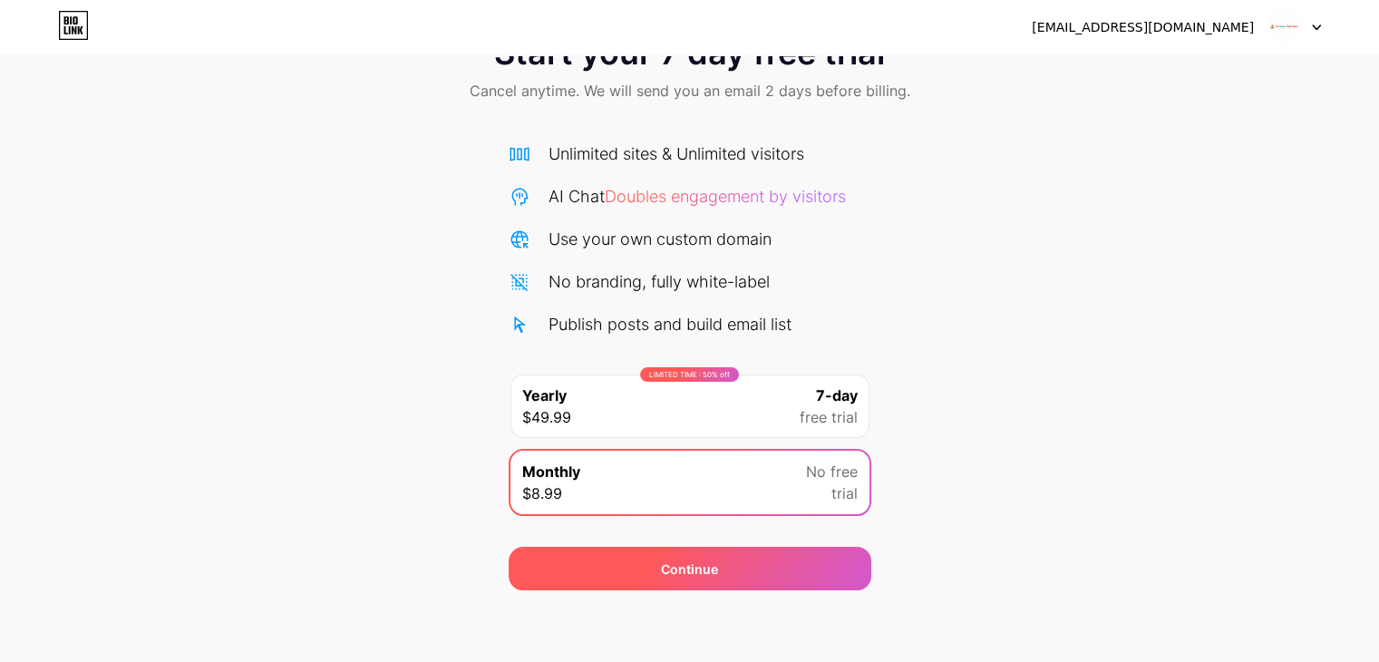
click at [800, 569] on div "Continue" at bounding box center [689, 569] width 363 height 44
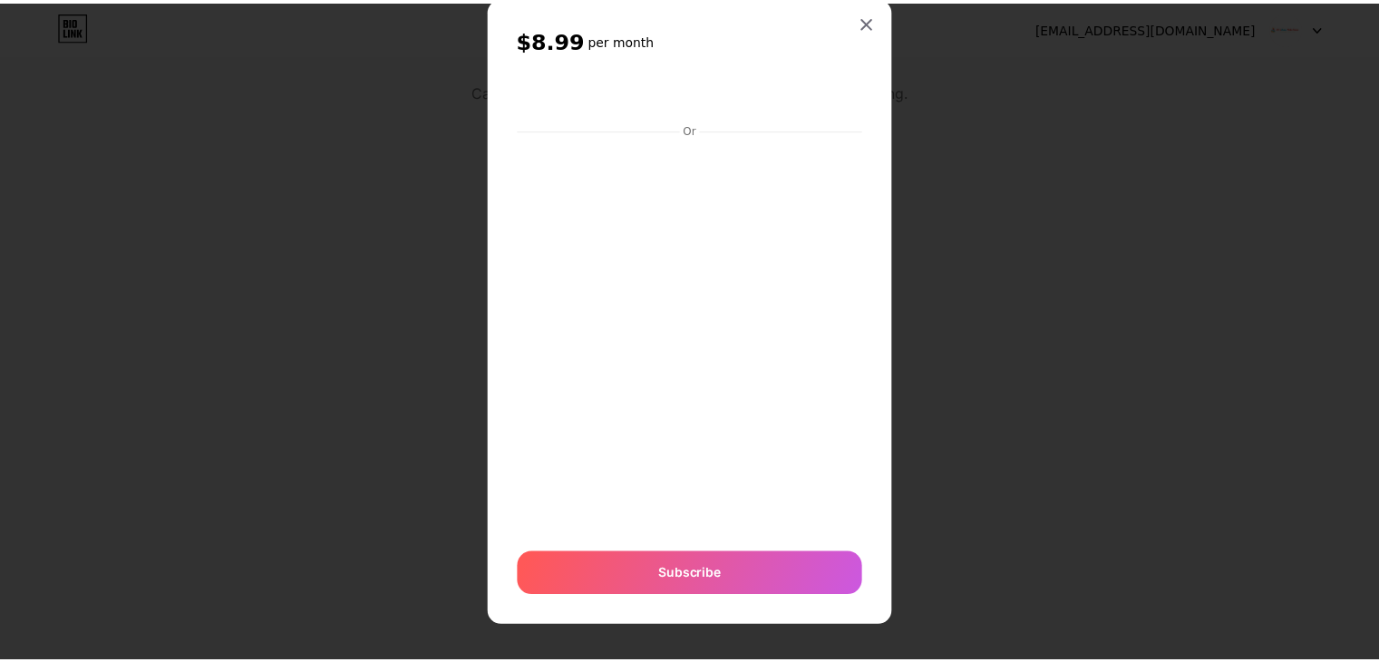
scroll to position [48, 0]
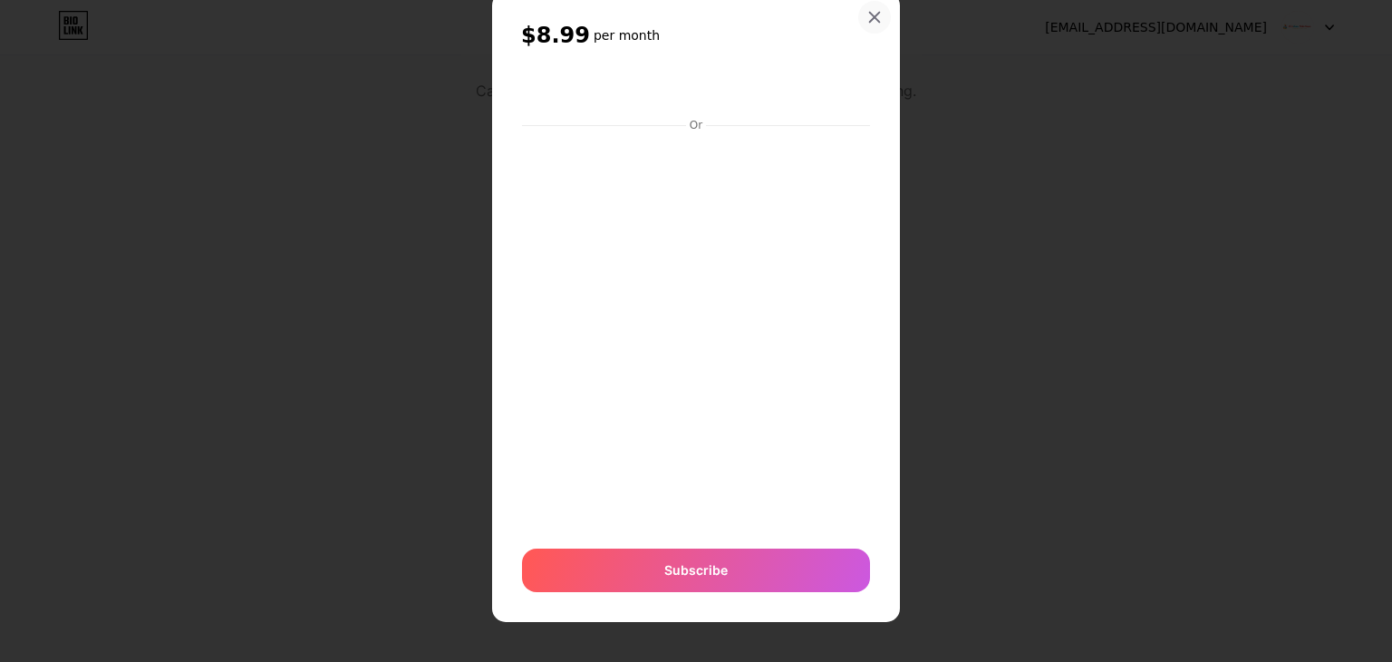
click at [874, 13] on icon at bounding box center [874, 17] width 15 height 15
